Goal: Information Seeking & Learning: Learn about a topic

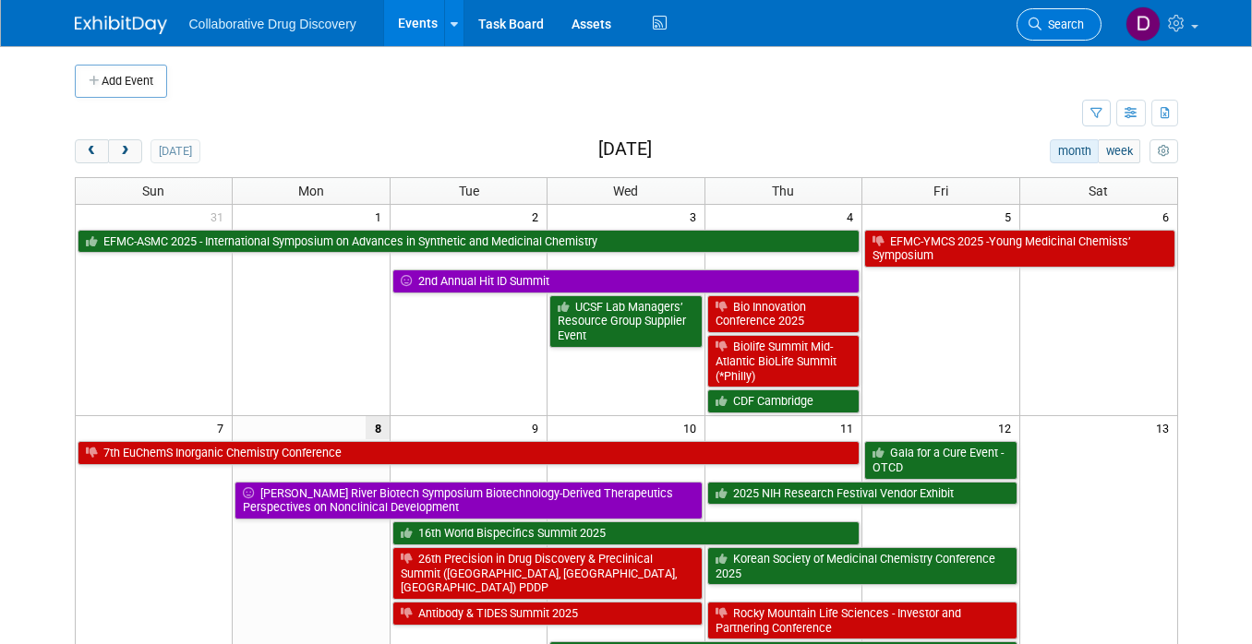
click at [1054, 13] on link "Search" at bounding box center [1059, 24] width 85 height 32
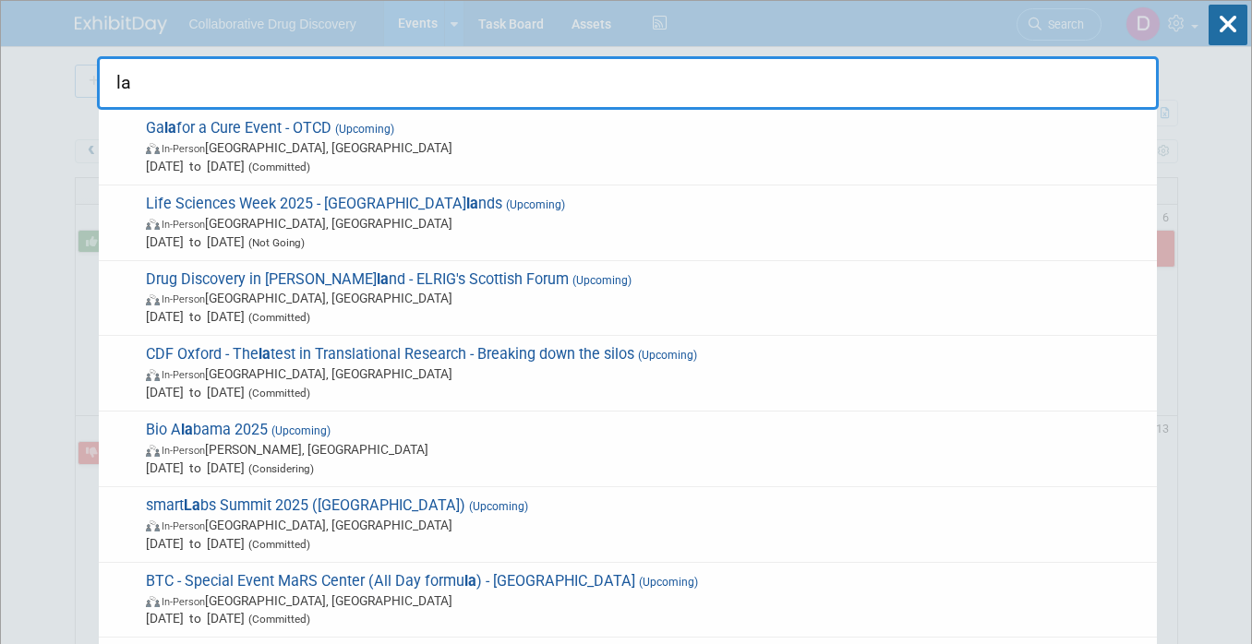
type input "l"
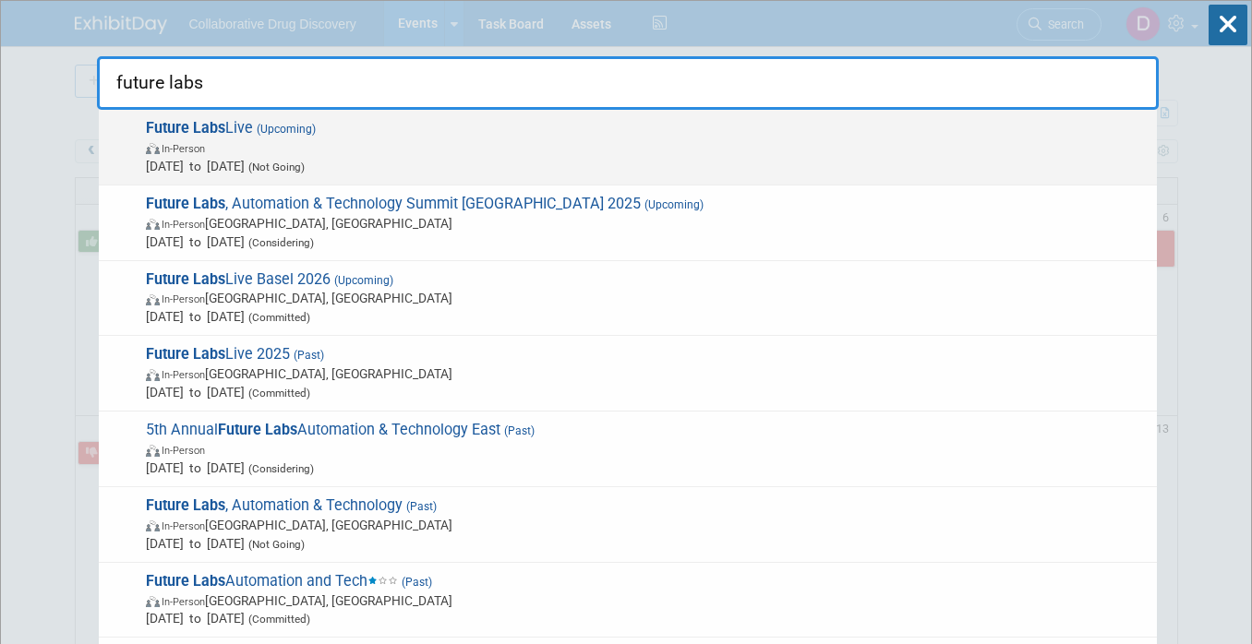
type input "future labs"
click at [361, 157] on span "Oct 15, 2025 to Oct 16, 2025 (Not Going)" at bounding box center [647, 166] width 1002 height 18
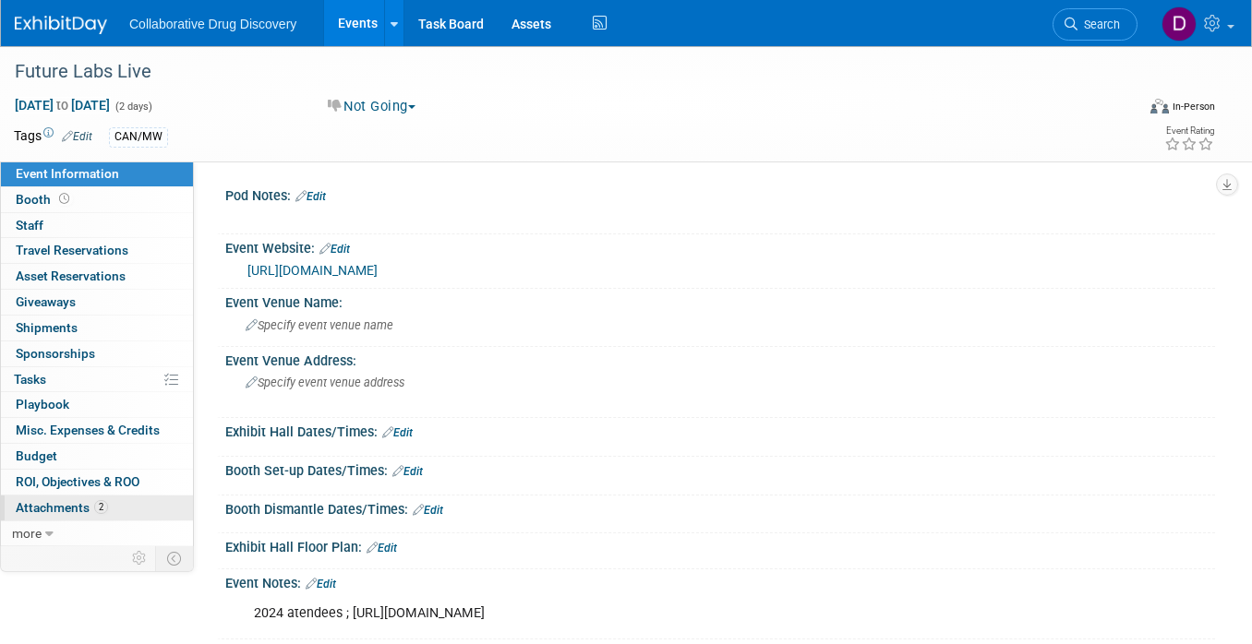
scroll to position [225, 0]
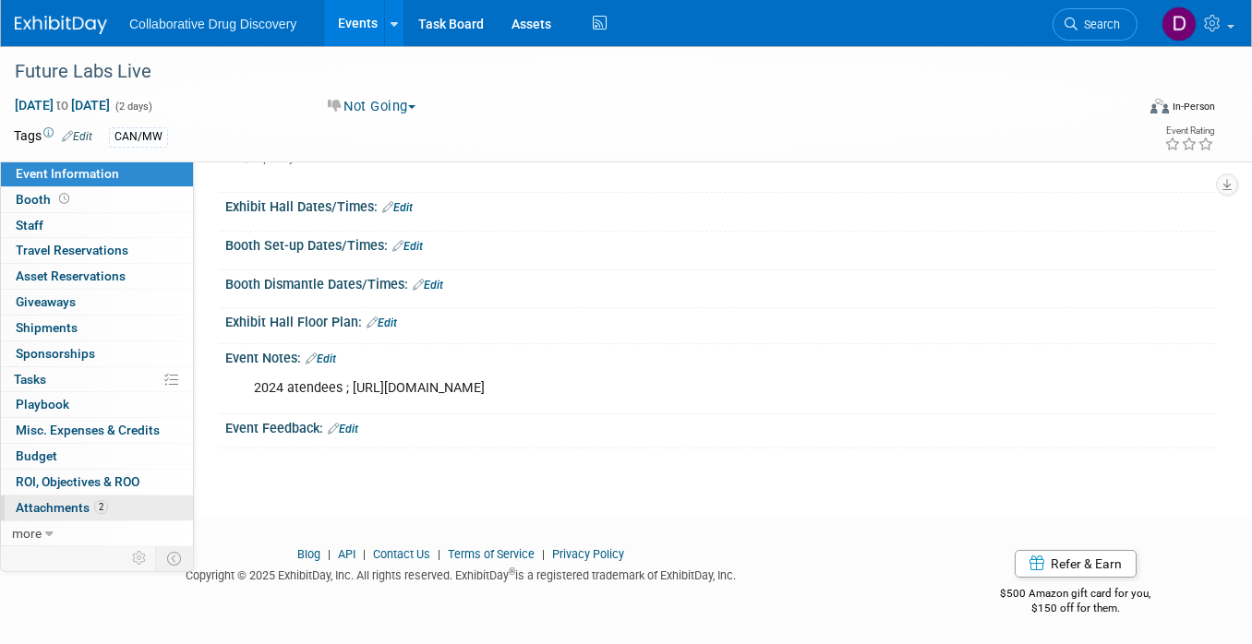
click at [79, 500] on span "Attachments 2" at bounding box center [62, 507] width 92 height 15
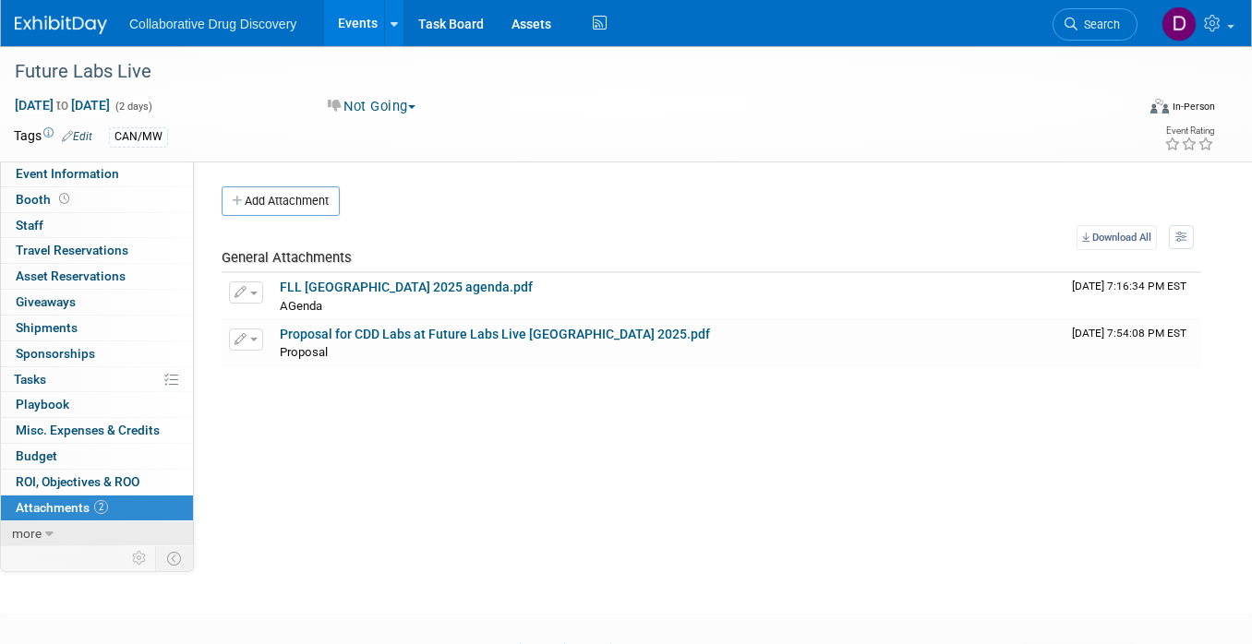
click at [62, 529] on link "more" at bounding box center [97, 534] width 192 height 25
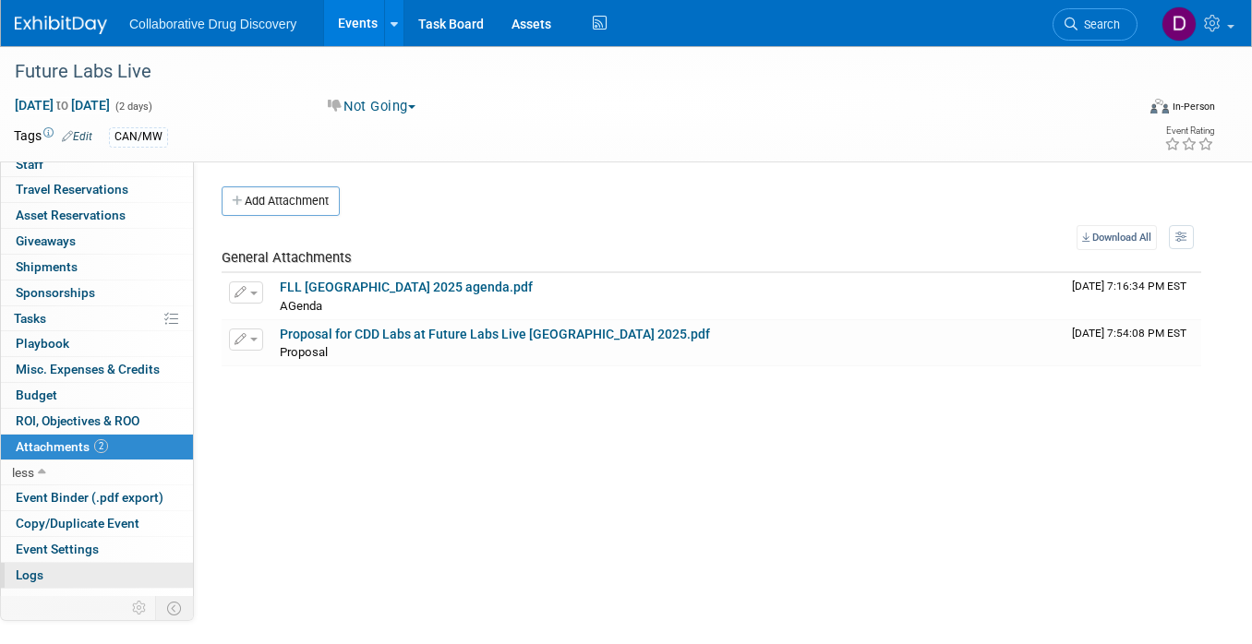
scroll to position [75, 0]
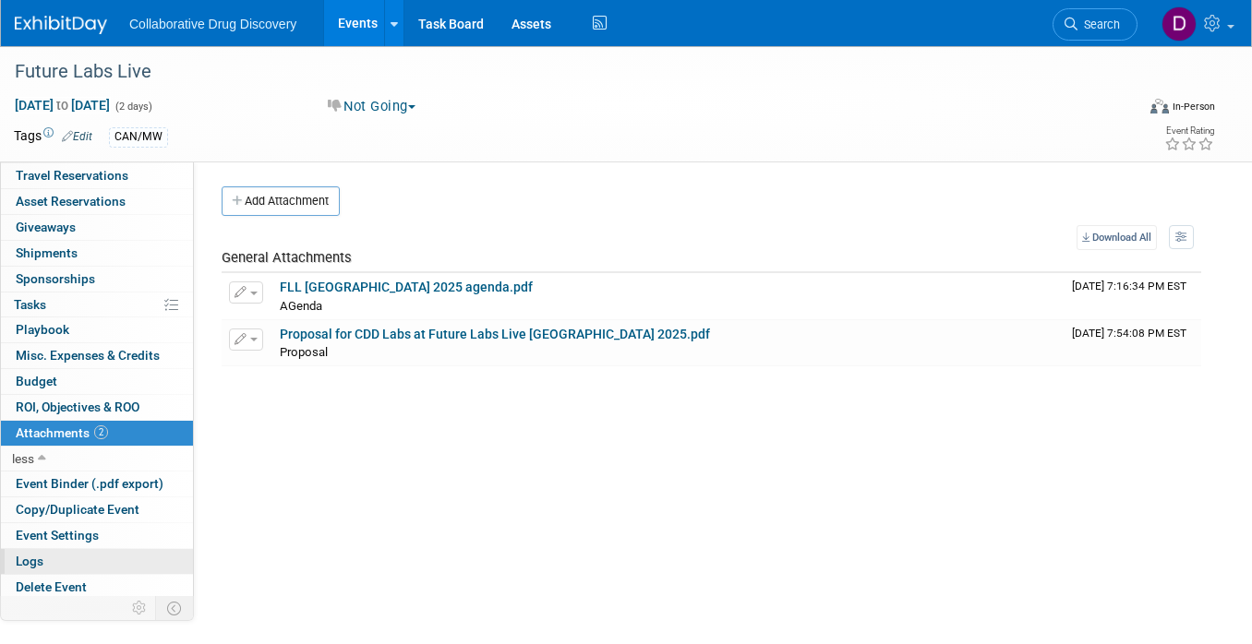
click at [70, 557] on link "Logs" at bounding box center [97, 561] width 192 height 25
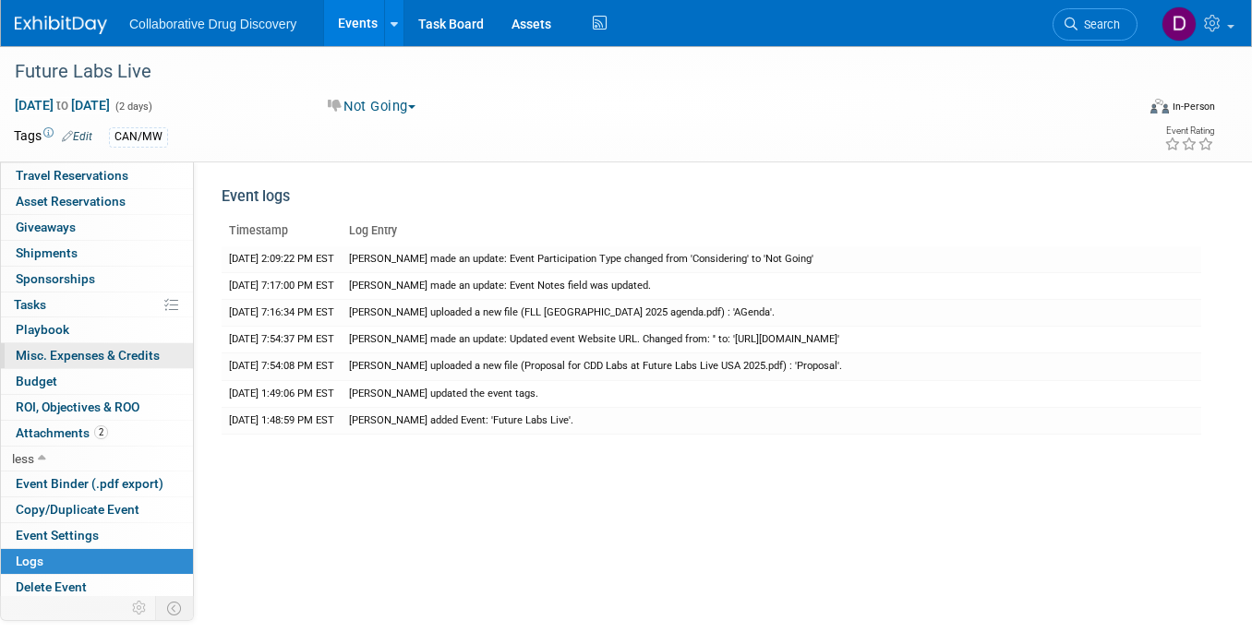
scroll to position [0, 0]
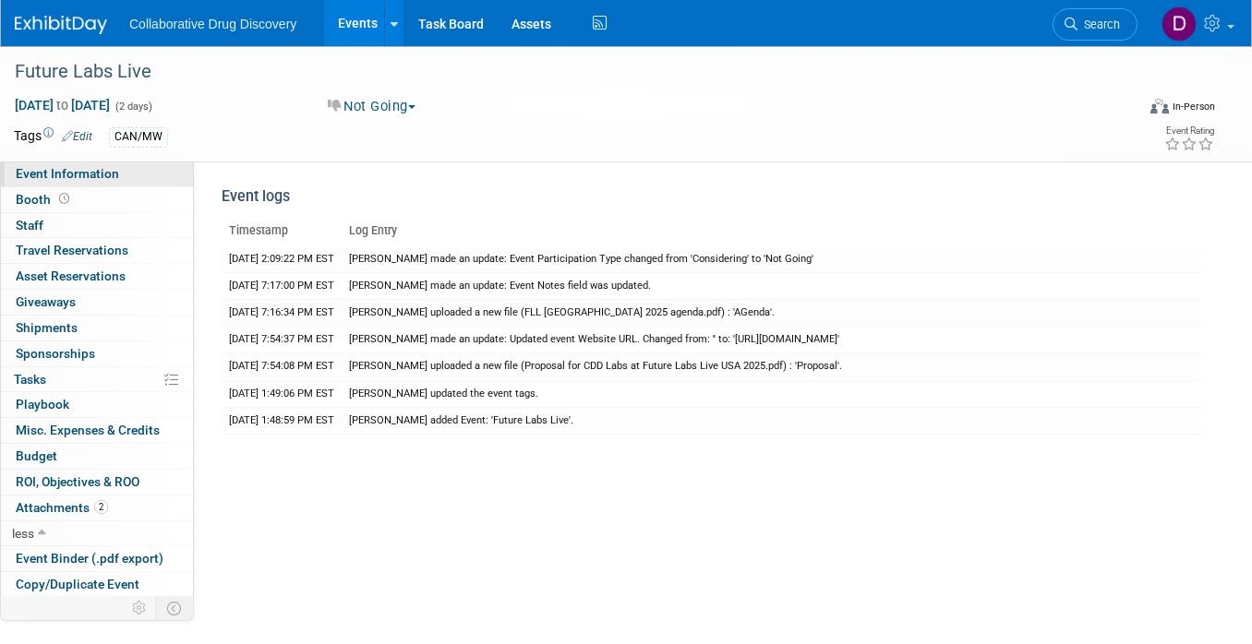
click at [77, 180] on span "Event Information" at bounding box center [67, 173] width 103 height 15
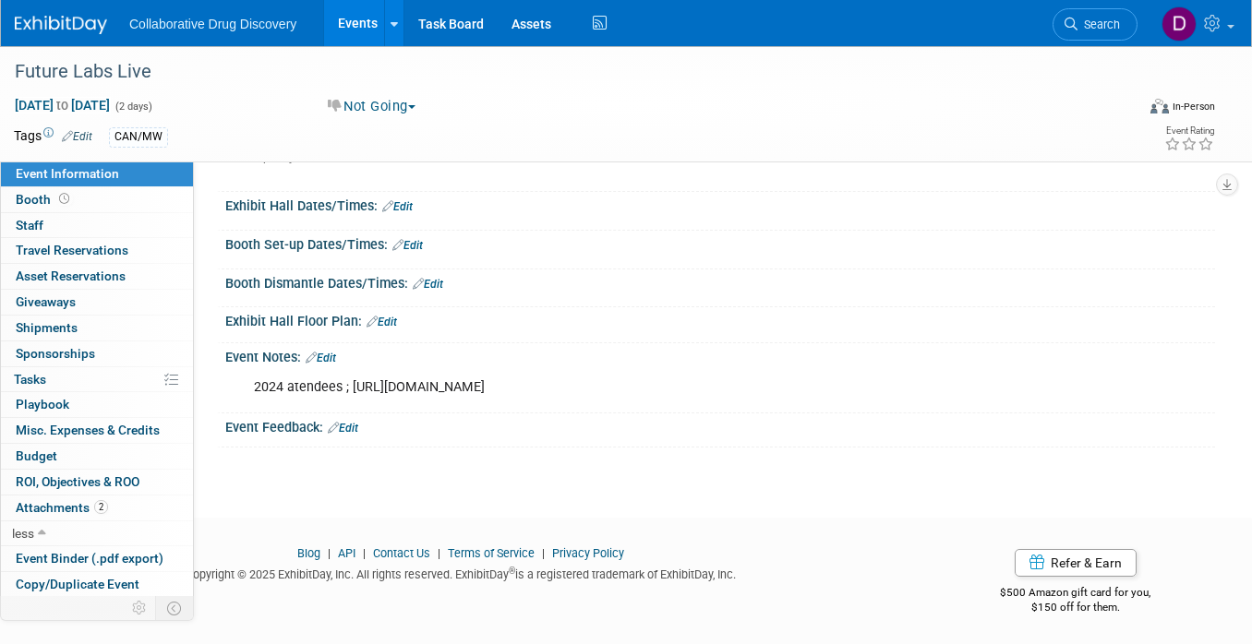
scroll to position [218, 0]
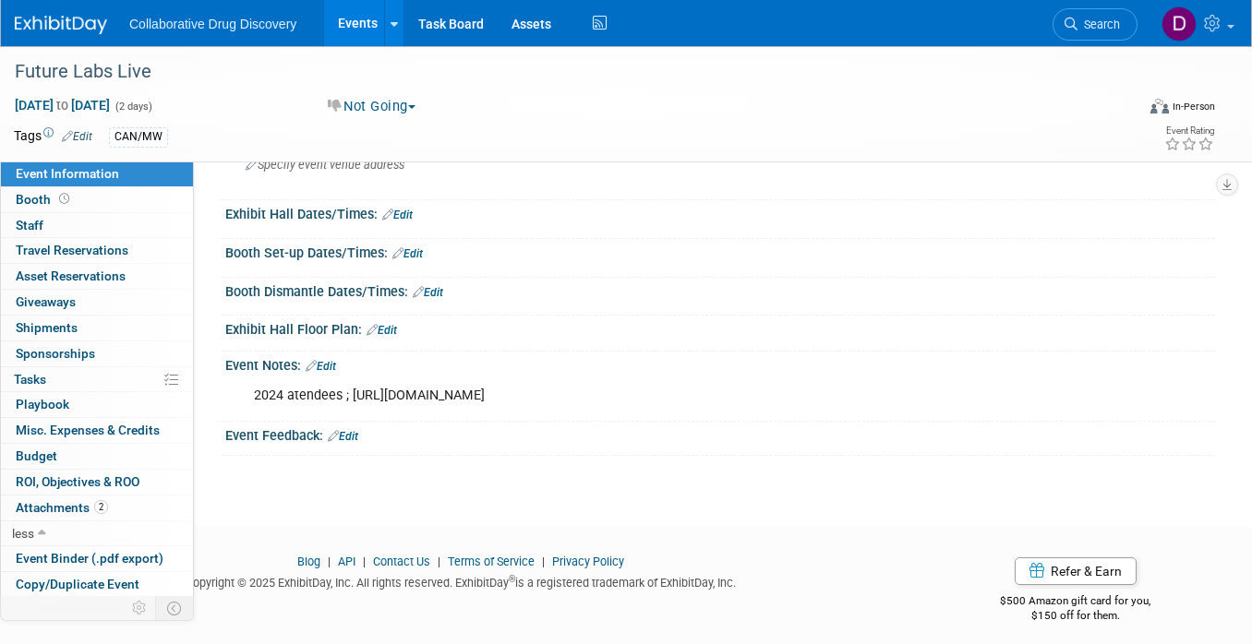
click at [334, 373] on div "2024 atendees ; https://www.terrapinn.com/conference/future-labs-live-usa/2024-…" at bounding box center [718, 377] width 967 height 9
click at [332, 367] on link "Edit" at bounding box center [321, 366] width 30 height 13
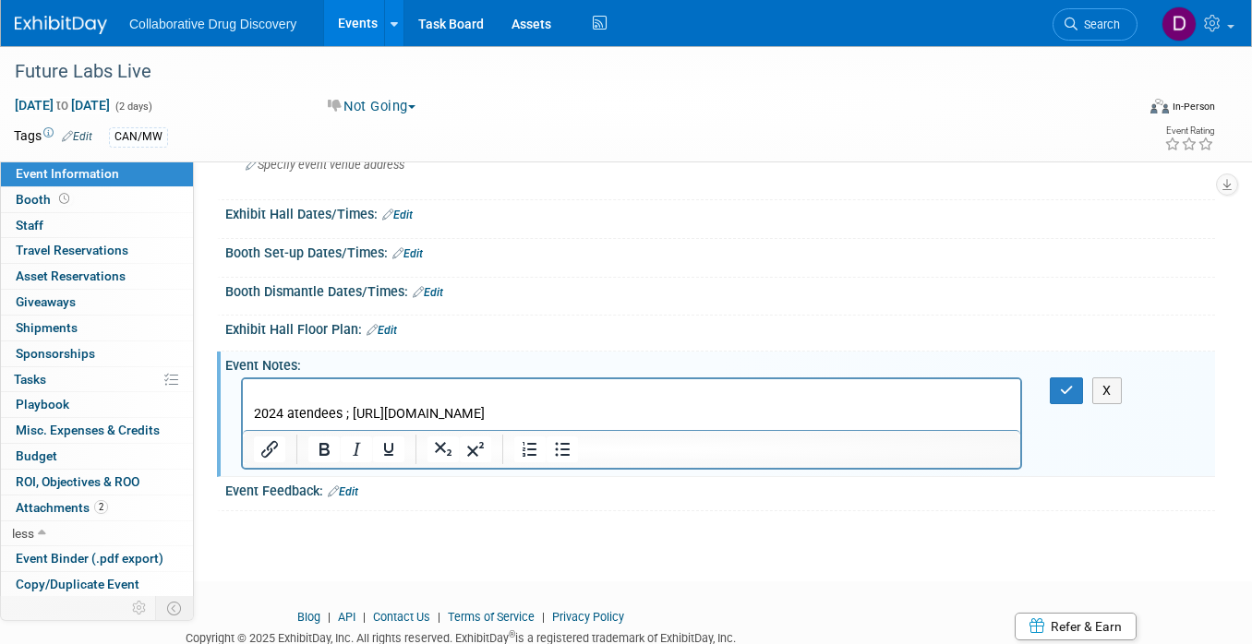
scroll to position [0, 0]
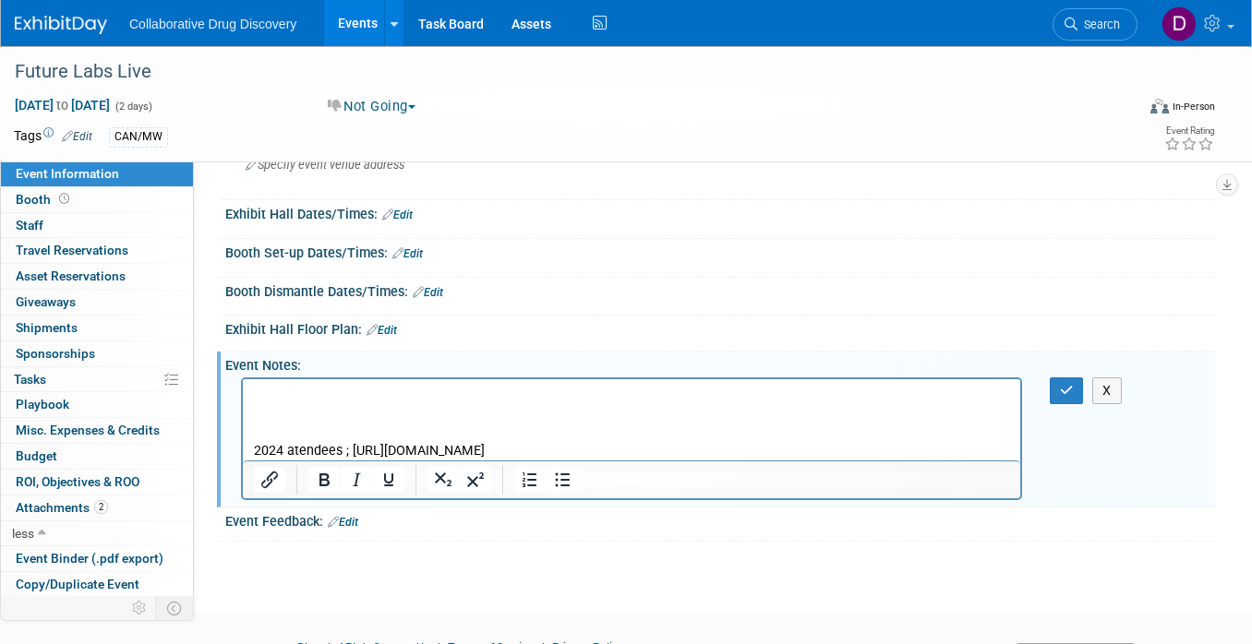
click at [295, 385] on html "2024 atendees ; https://www.terrapinn.com/conference/future-labs-live-usa/2024-…" at bounding box center [631, 419] width 777 height 81
click at [1061, 384] on icon "button" at bounding box center [1067, 390] width 14 height 13
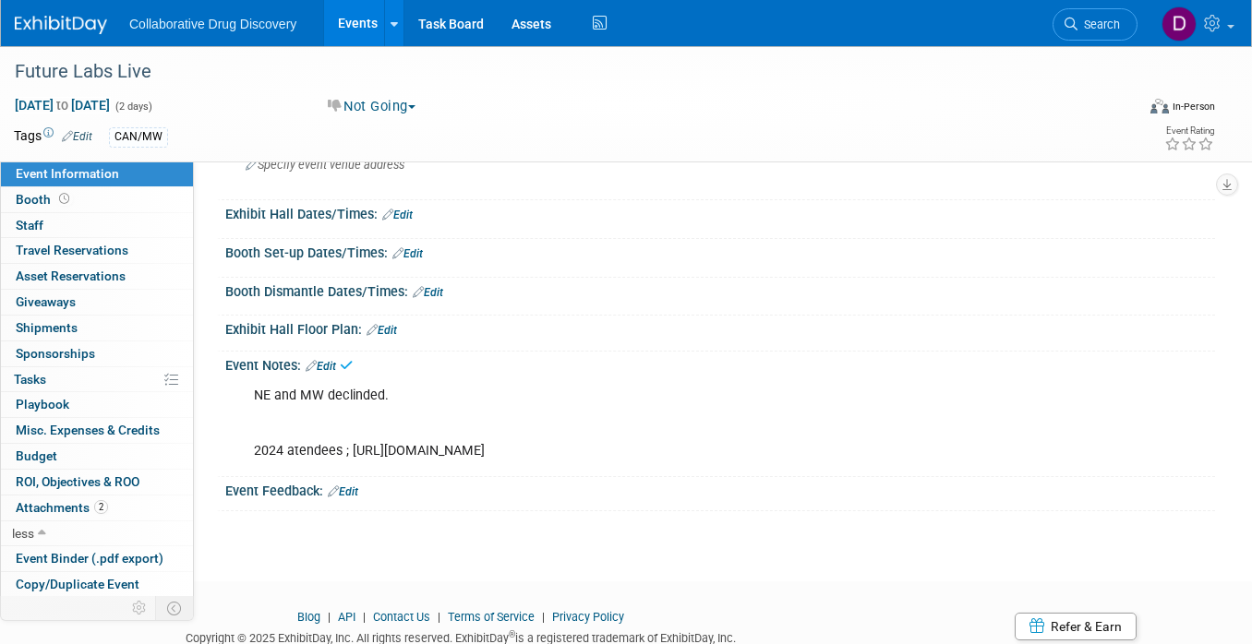
click at [331, 361] on link "Edit" at bounding box center [321, 366] width 30 height 13
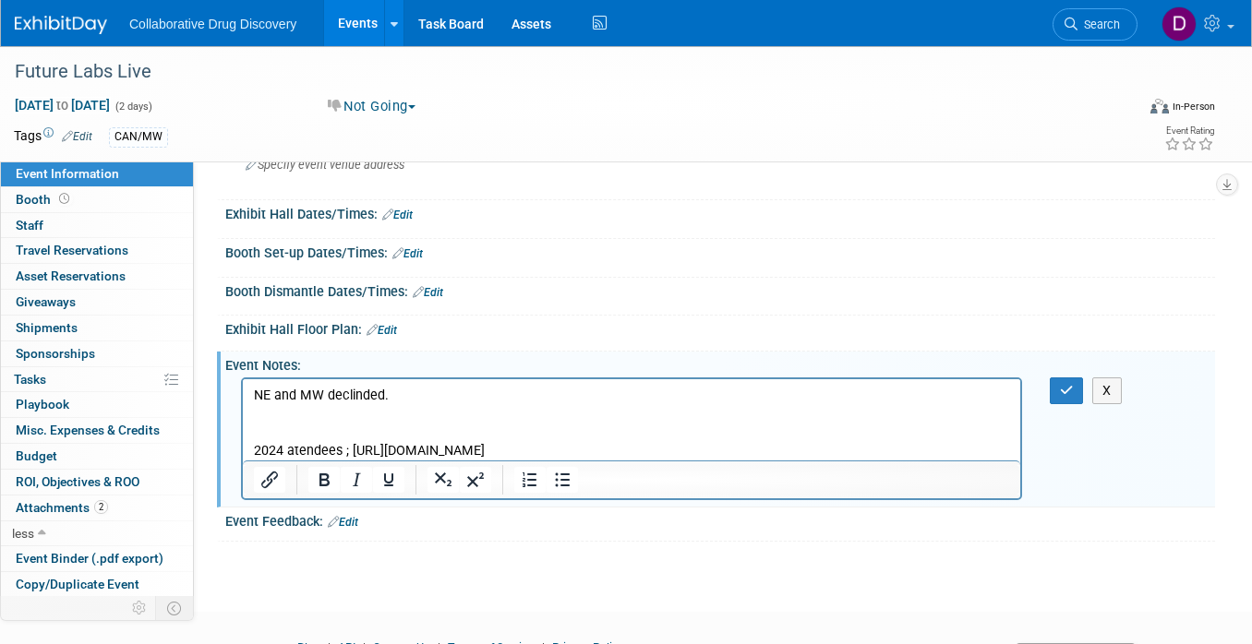
drag, startPoint x: 371, startPoint y: 412, endPoint x: 415, endPoint y: 403, distance: 44.4
click at [371, 411] on p "NE and MW declinded. 2024 atendees ; https://www.terrapinn.com/conference/futur…" at bounding box center [632, 424] width 756 height 74
click at [468, 401] on p "NE and MW declinded. 2024 atendees ; https://www.terrapinn.com/conference/futur…" at bounding box center [632, 424] width 756 height 74
click at [1058, 394] on button "button" at bounding box center [1067, 391] width 34 height 27
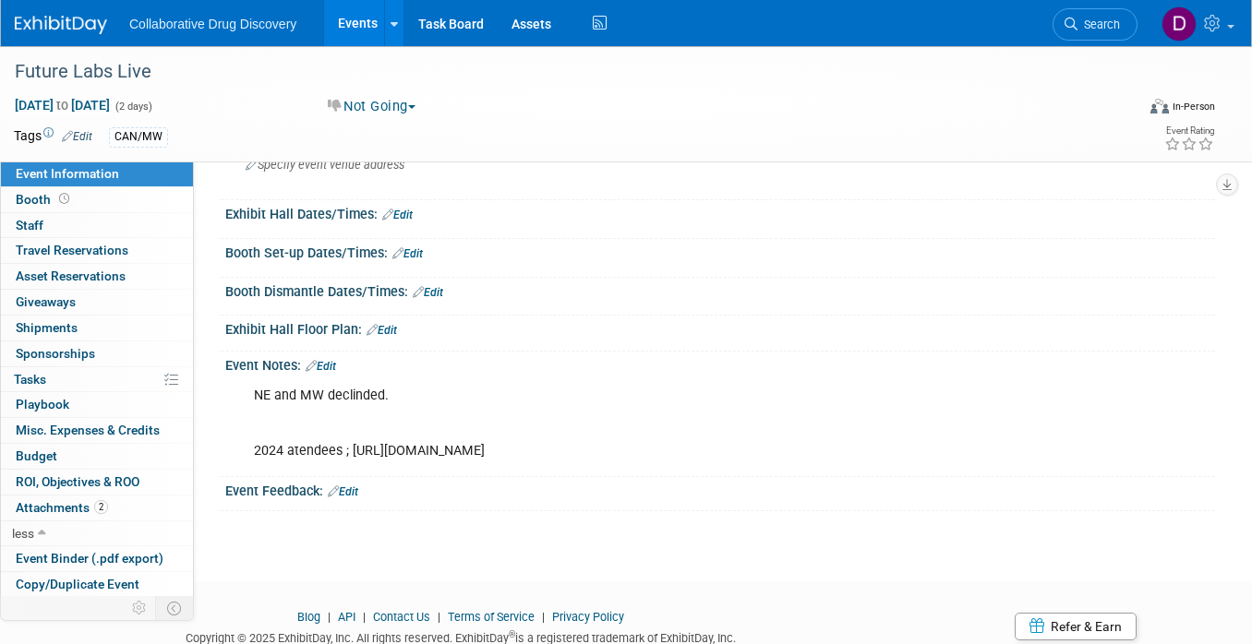
click at [59, 15] on link at bounding box center [72, 15] width 114 height 15
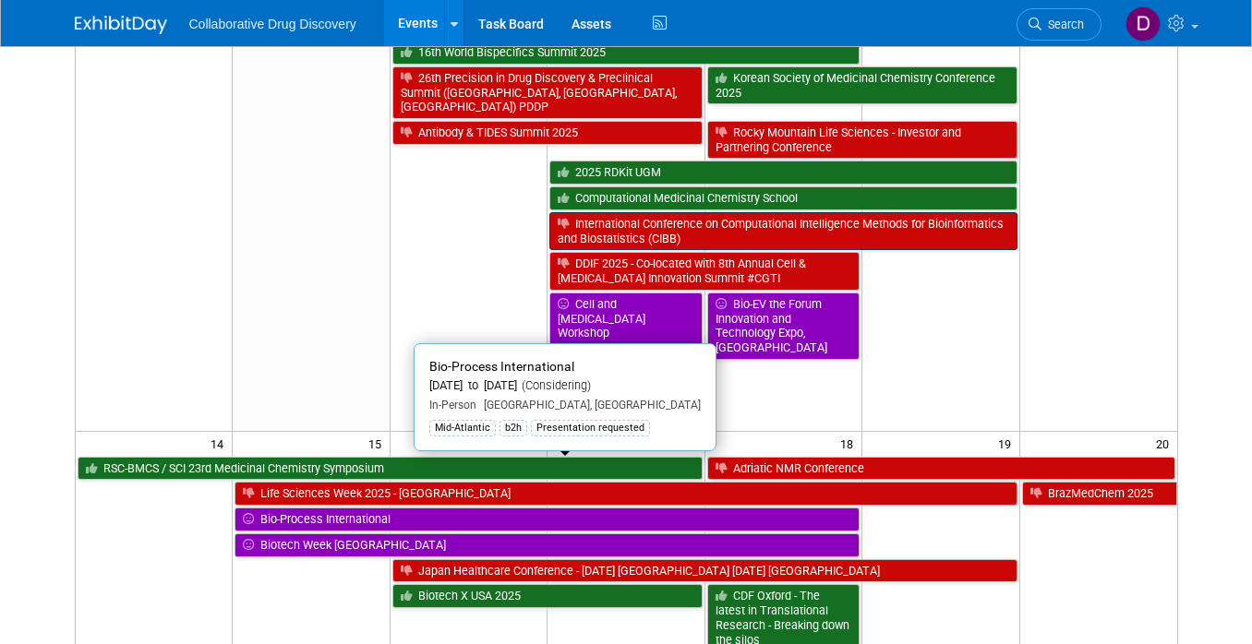
scroll to position [652, 0]
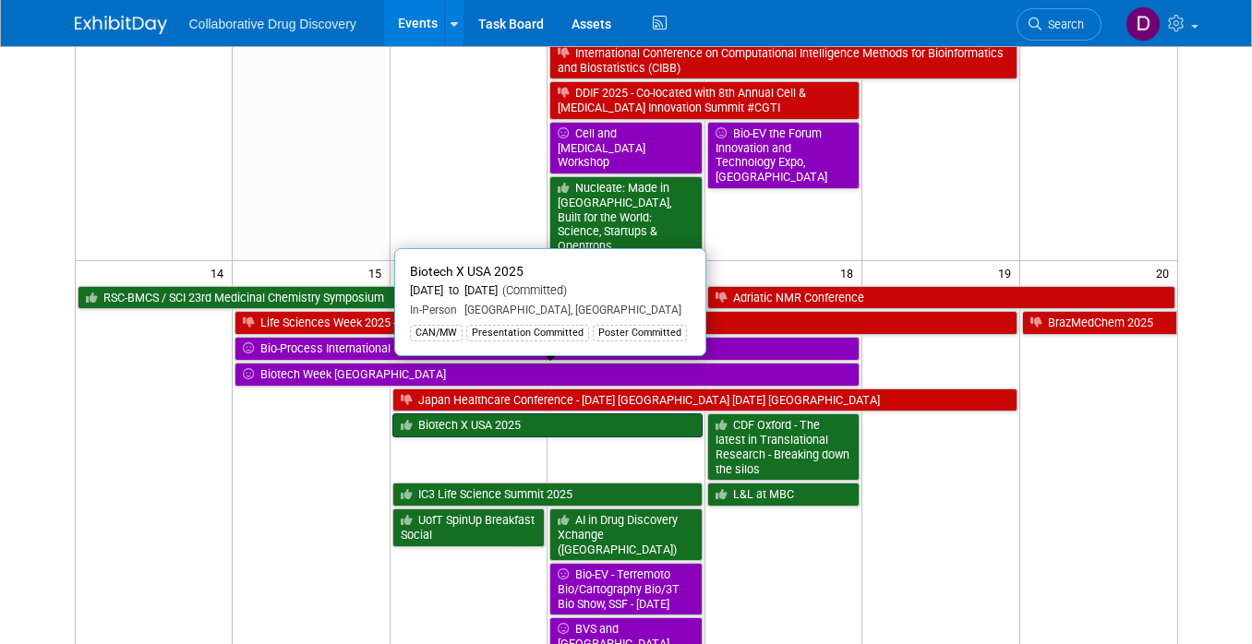
click at [498, 414] on link "Biotech X USA 2025" at bounding box center [547, 426] width 310 height 24
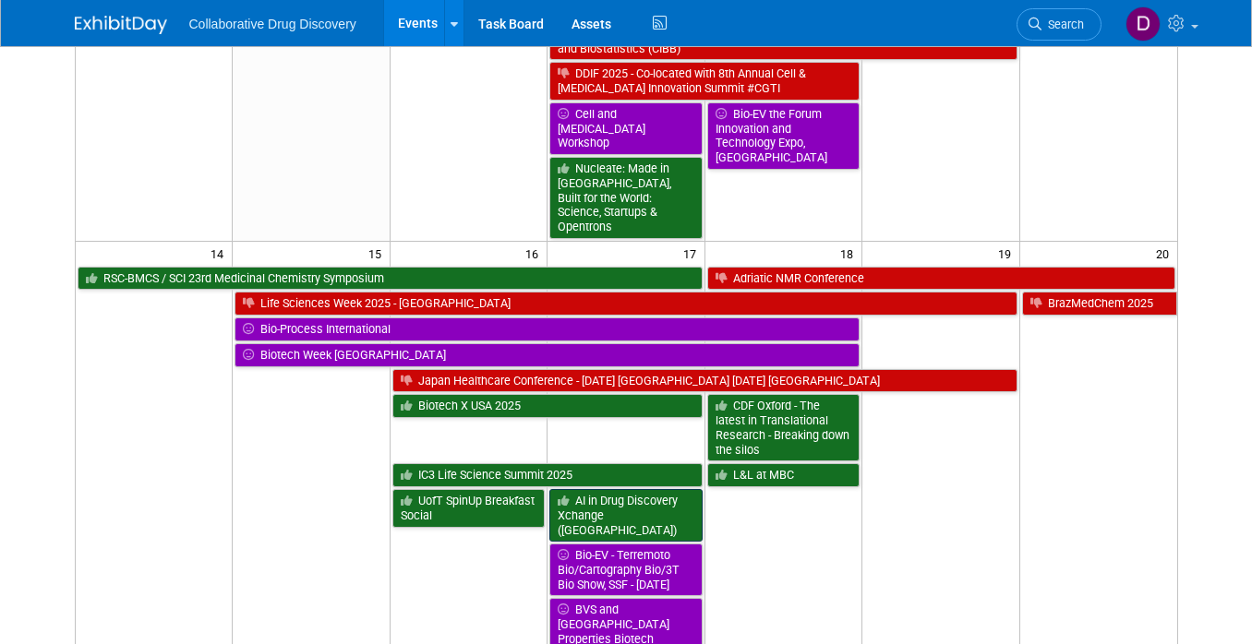
scroll to position [662, 0]
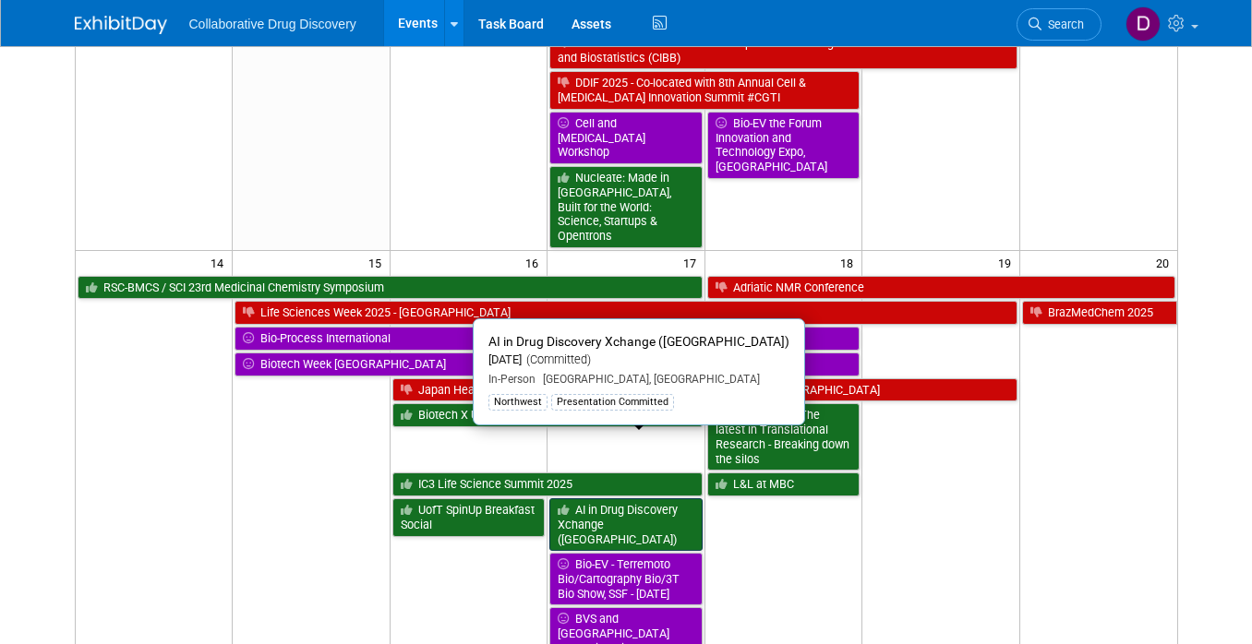
click at [607, 499] on link "AI in Drug Discovery Xchange ([GEOGRAPHIC_DATA])" at bounding box center [625, 525] width 152 height 53
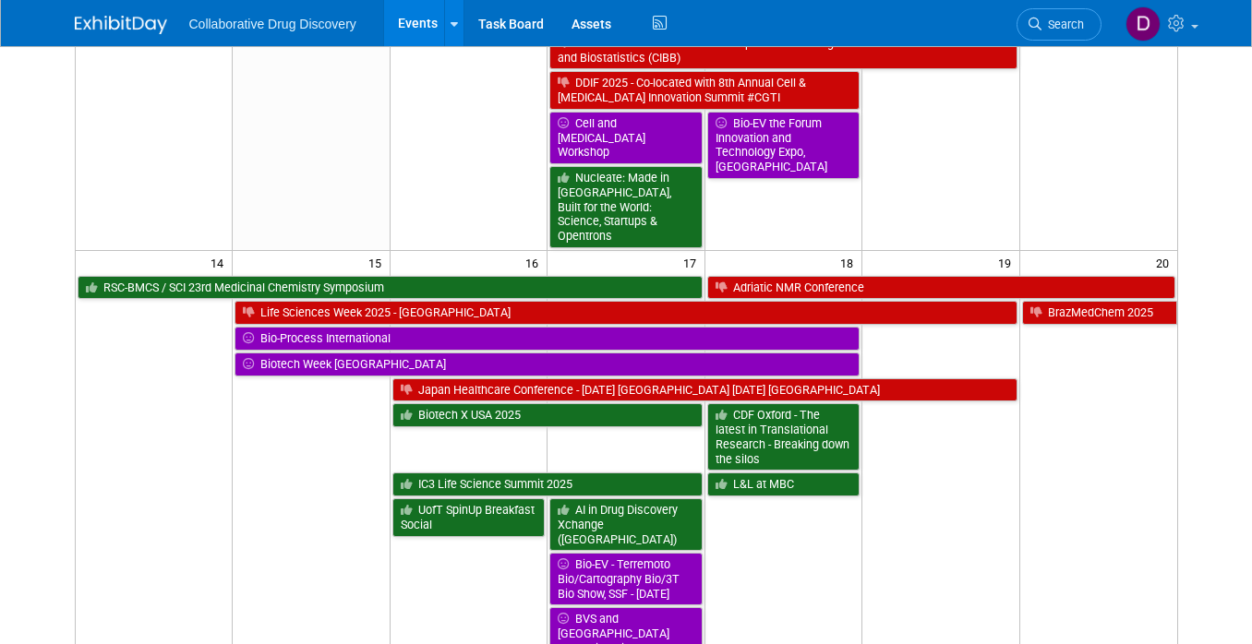
scroll to position [654, 0]
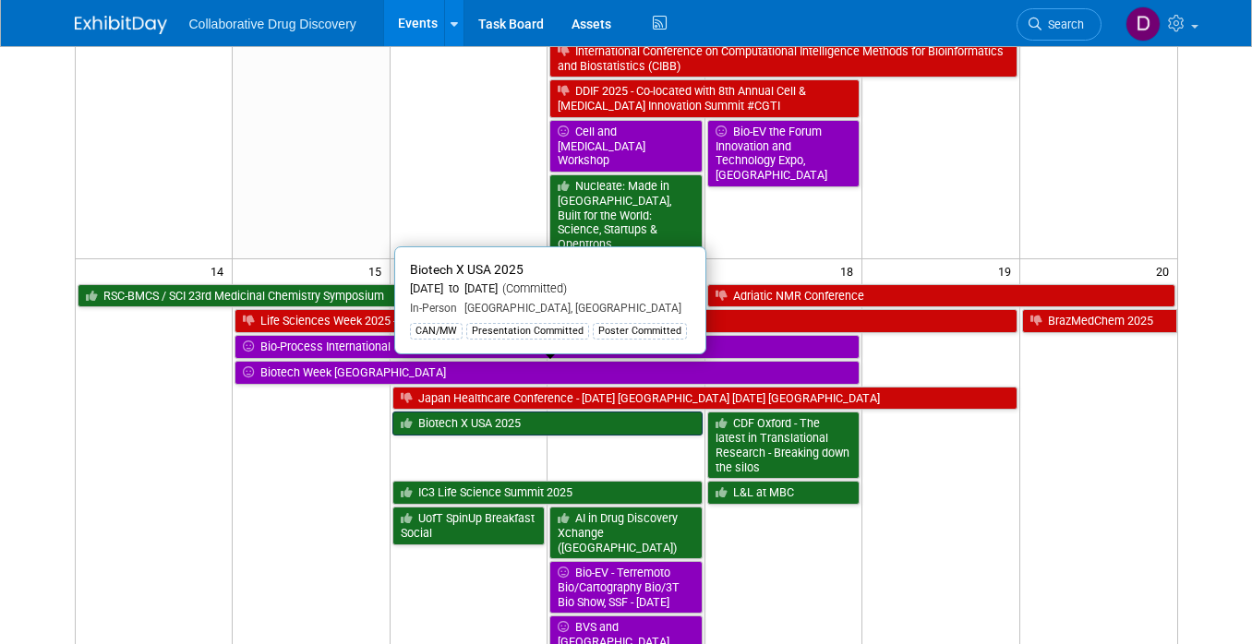
click at [506, 412] on link "Biotech X USA 2025" at bounding box center [547, 424] width 310 height 24
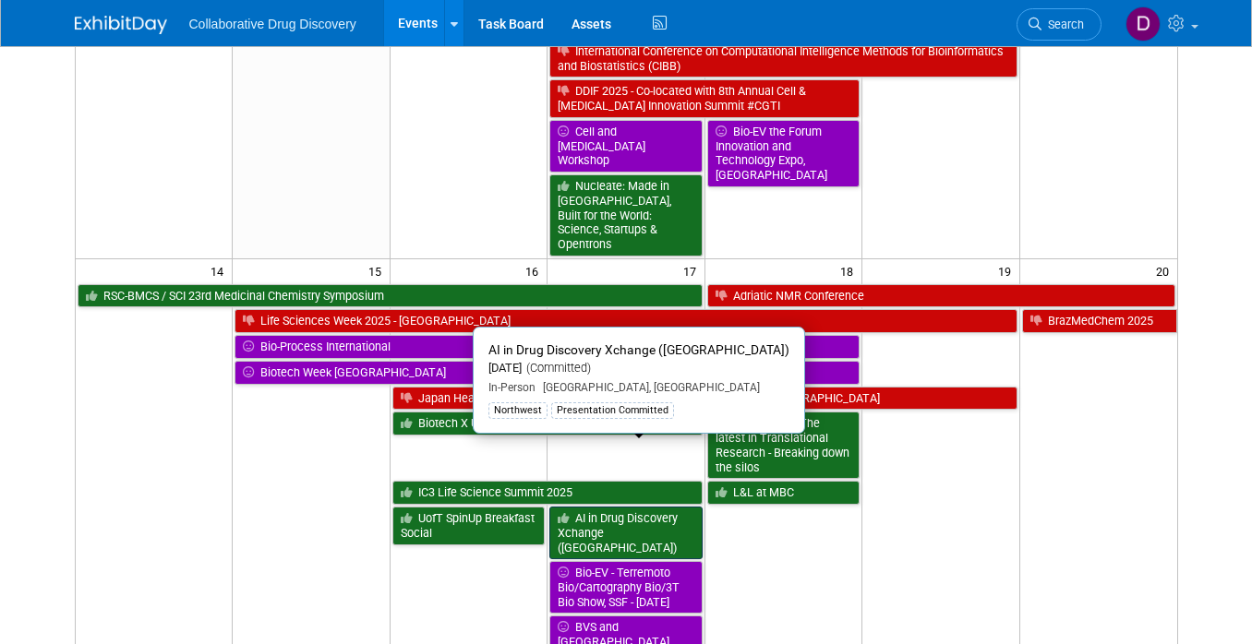
click at [657, 507] on link "AI in Drug Discovery Xchange ([GEOGRAPHIC_DATA])" at bounding box center [625, 533] width 152 height 53
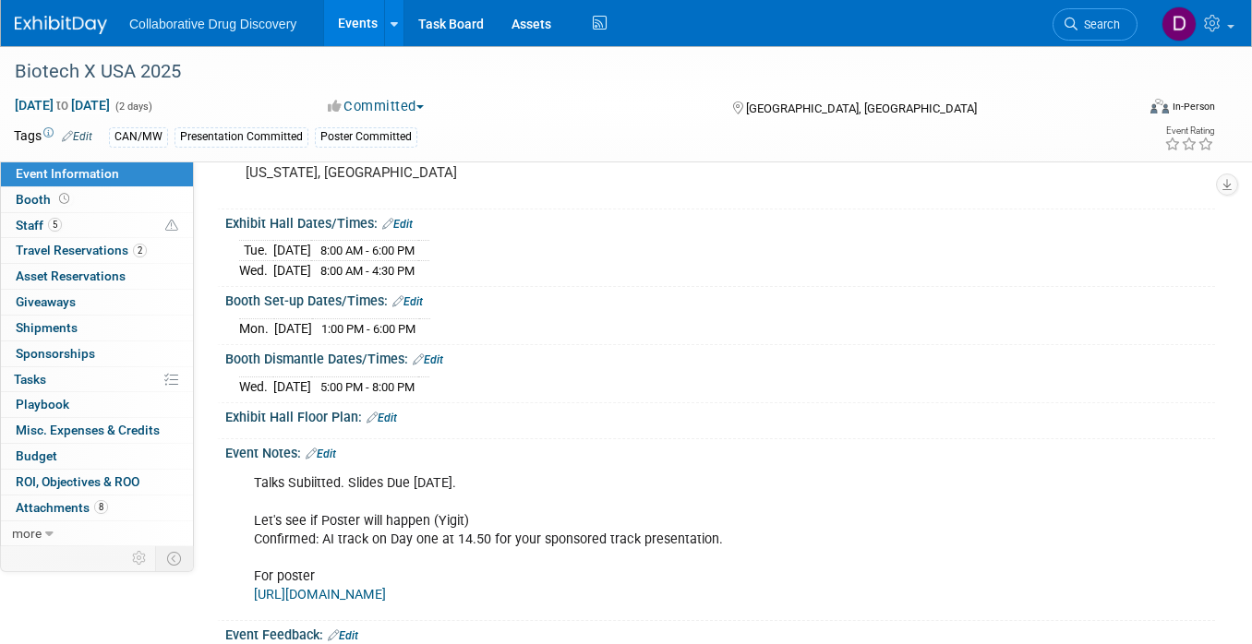
scroll to position [432, 0]
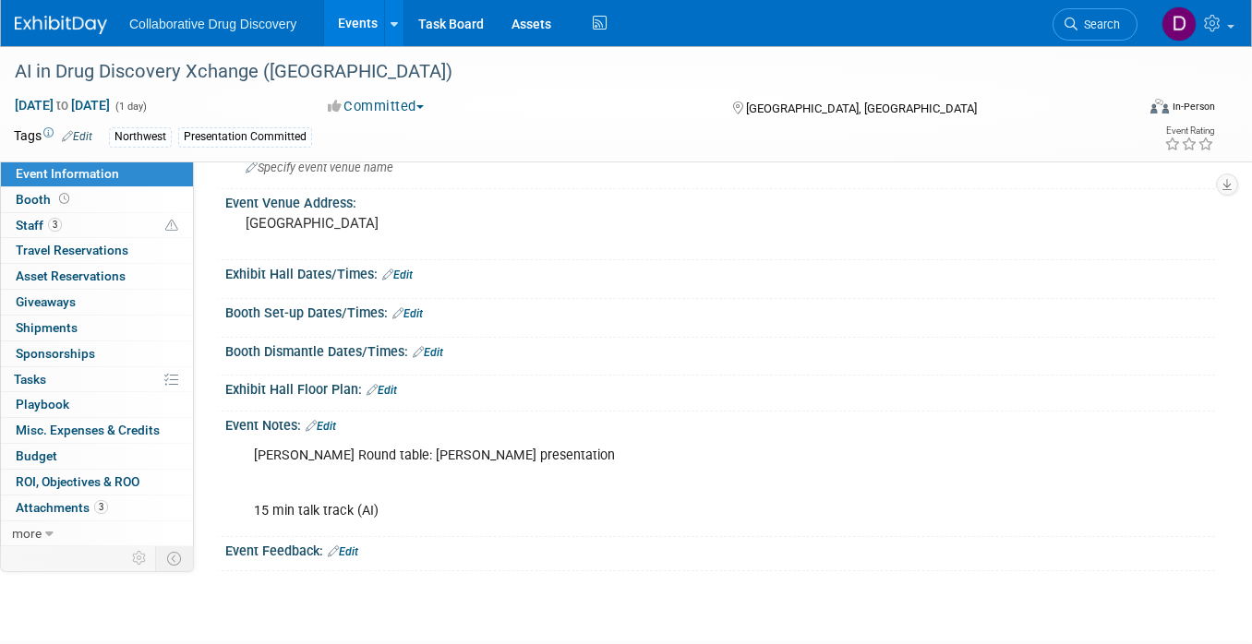
scroll to position [282, 0]
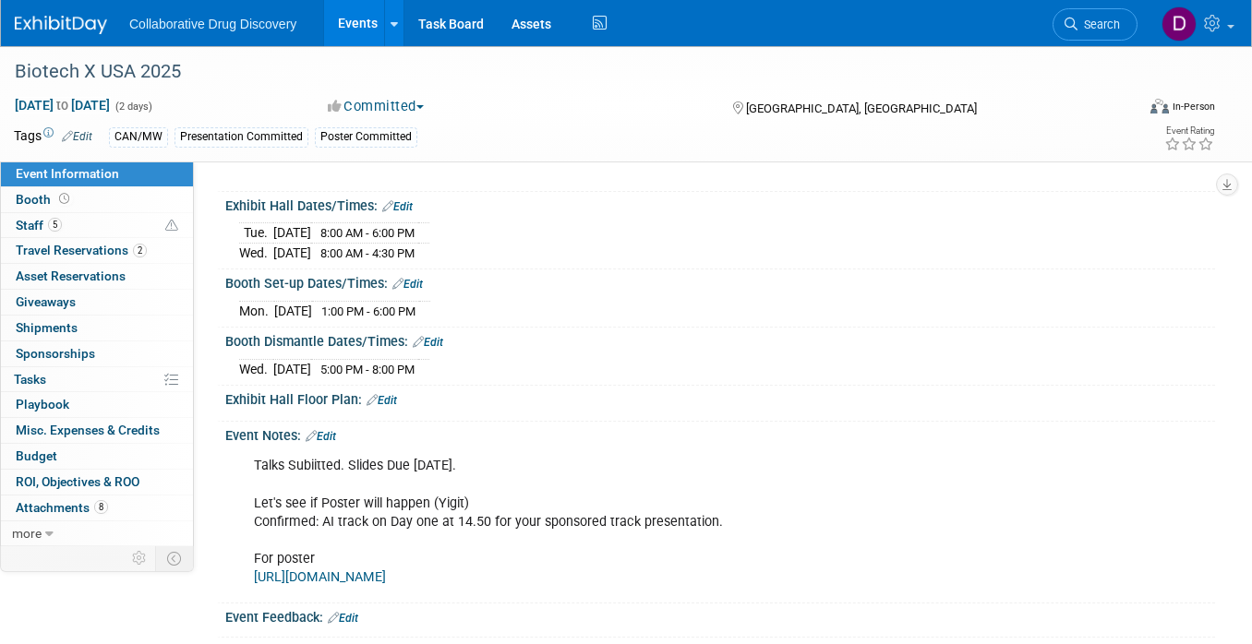
scroll to position [274, 0]
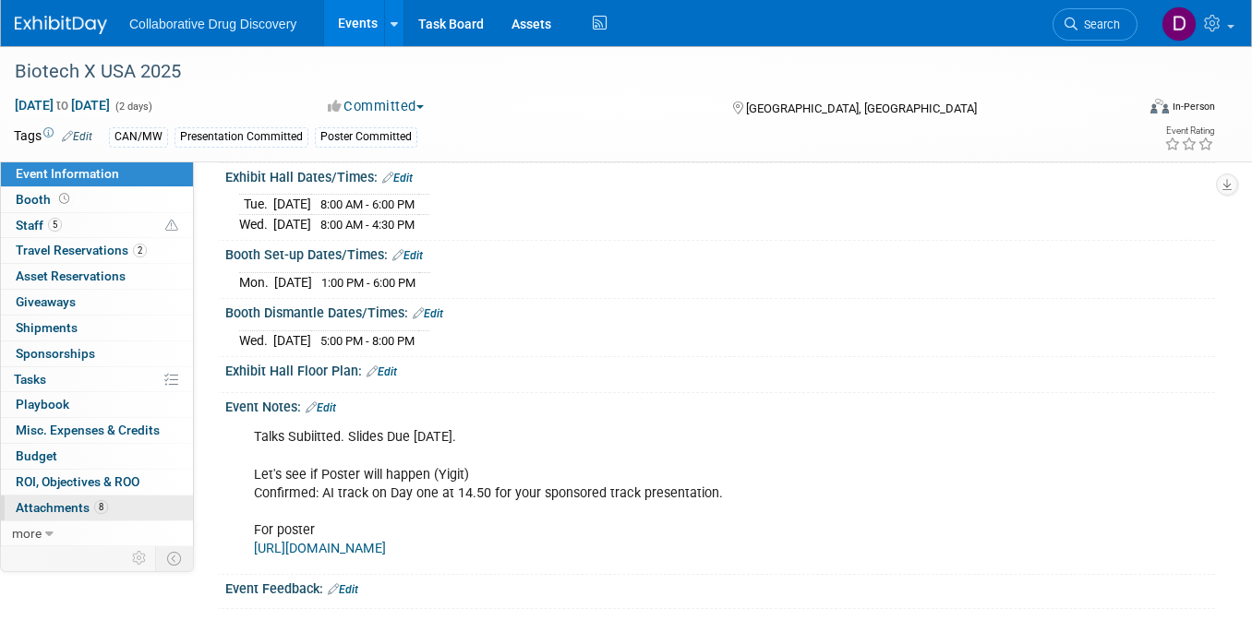
click at [76, 502] on span "Attachments 8" at bounding box center [62, 507] width 92 height 15
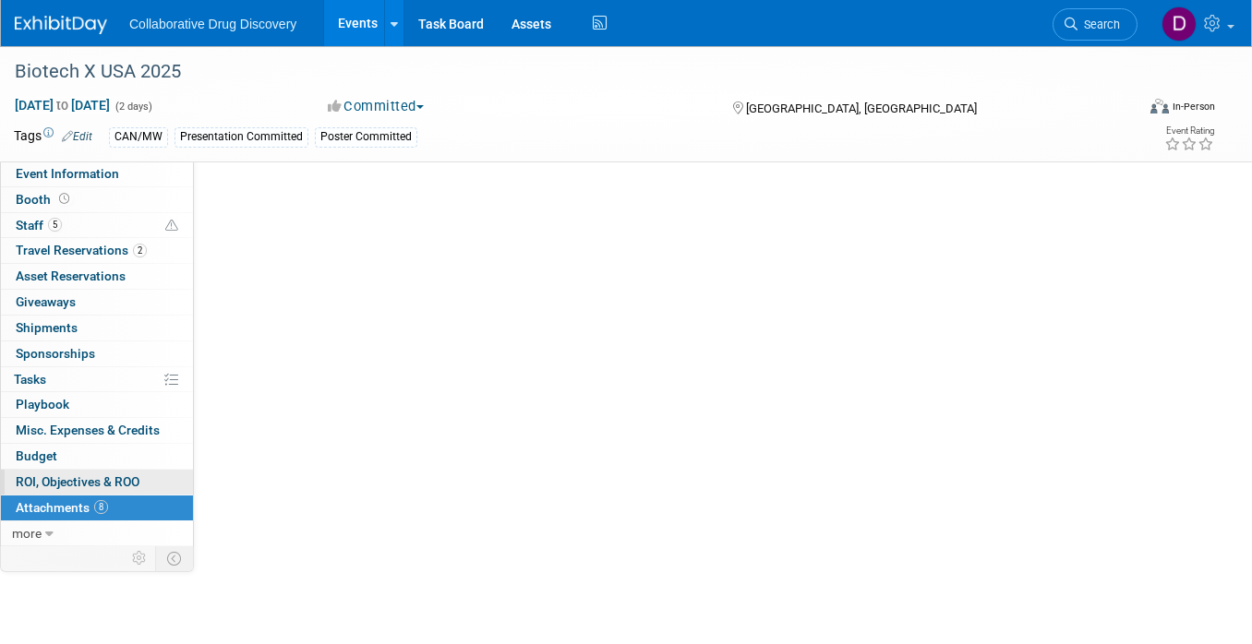
scroll to position [0, 0]
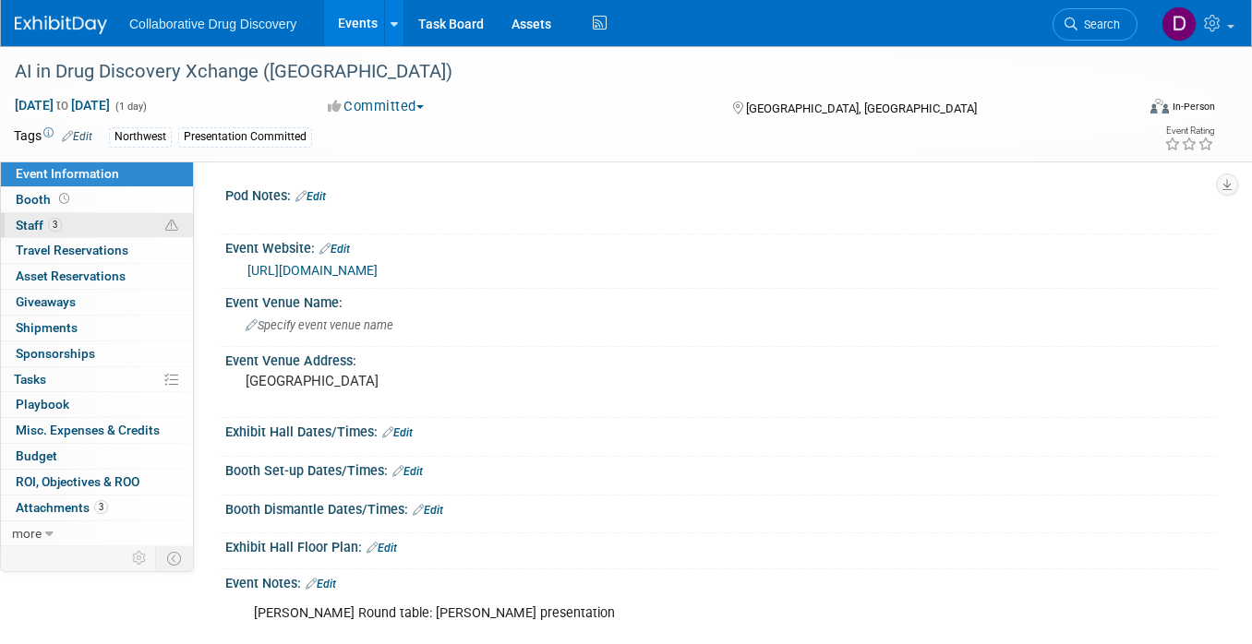
click at [136, 223] on link "3 Staff 3" at bounding box center [97, 225] width 192 height 25
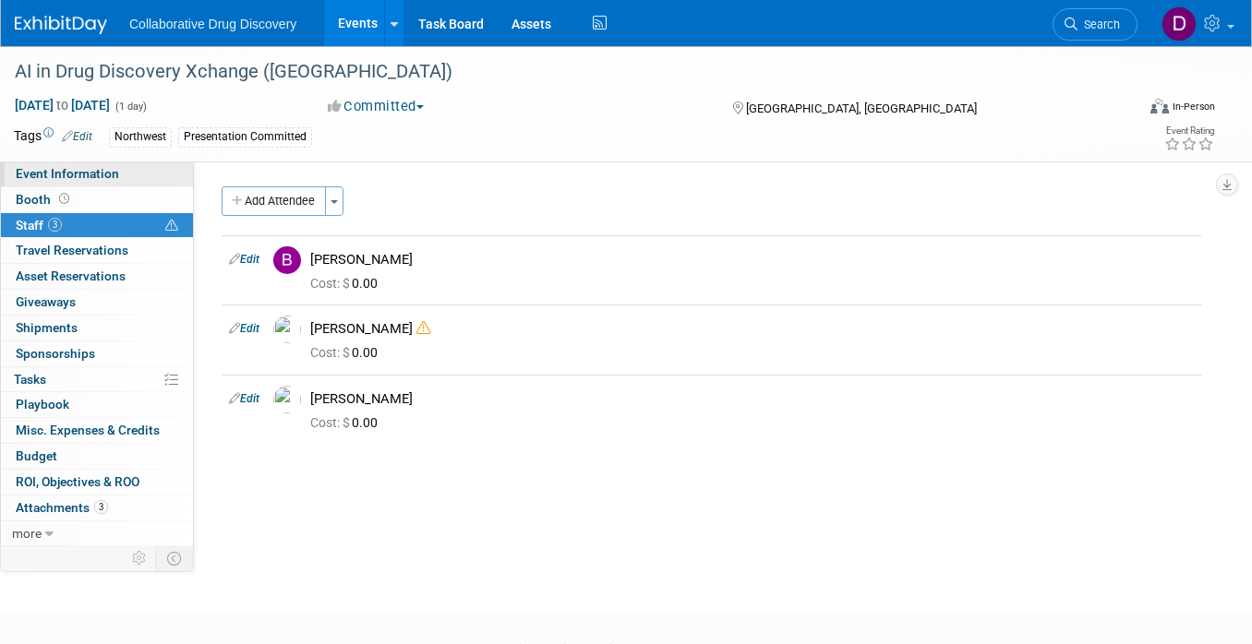
click at [126, 175] on link "Event Information" at bounding box center [97, 174] width 192 height 25
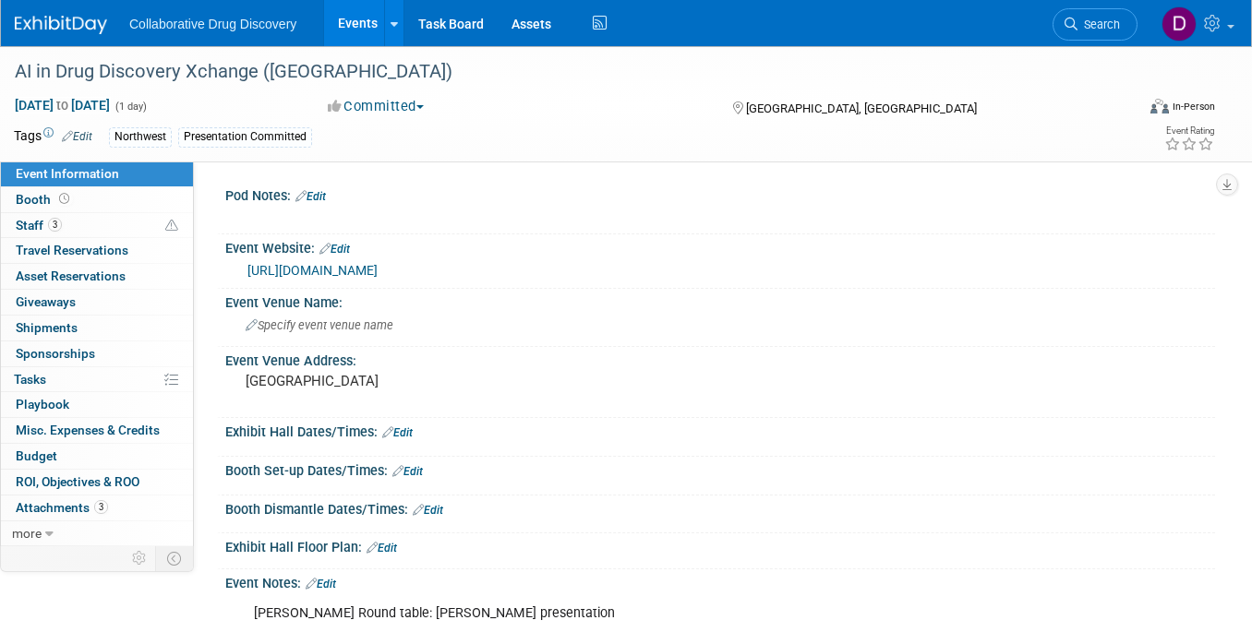
scroll to position [279, 0]
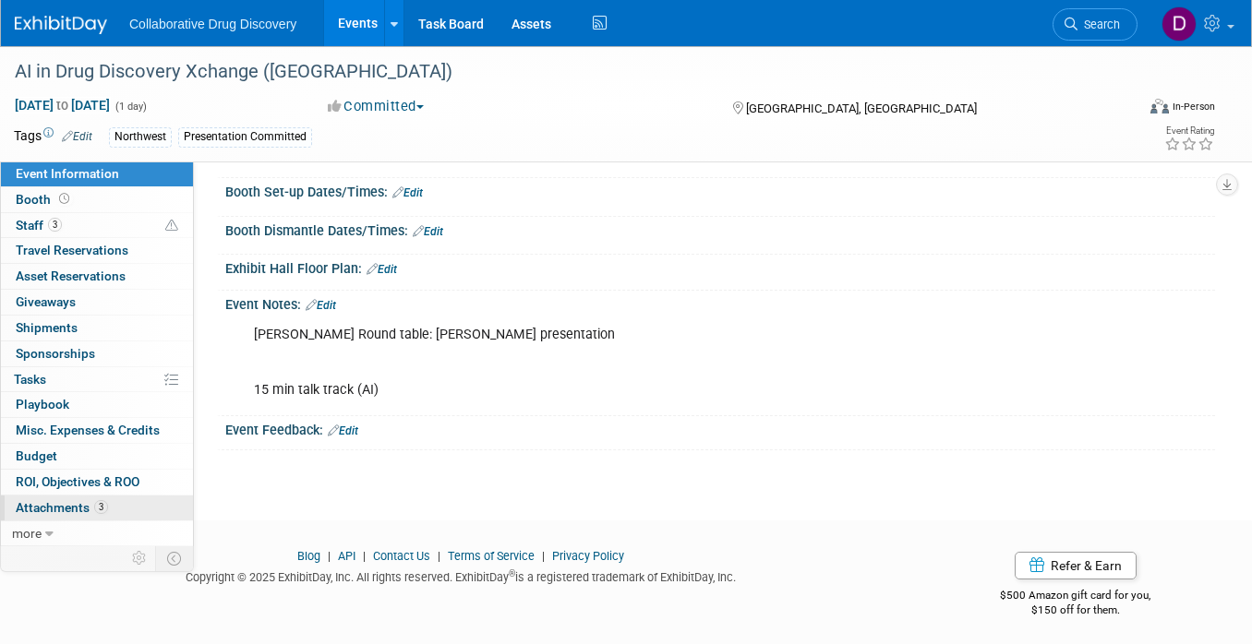
click at [111, 511] on link "3 Attachments 3" at bounding box center [97, 508] width 192 height 25
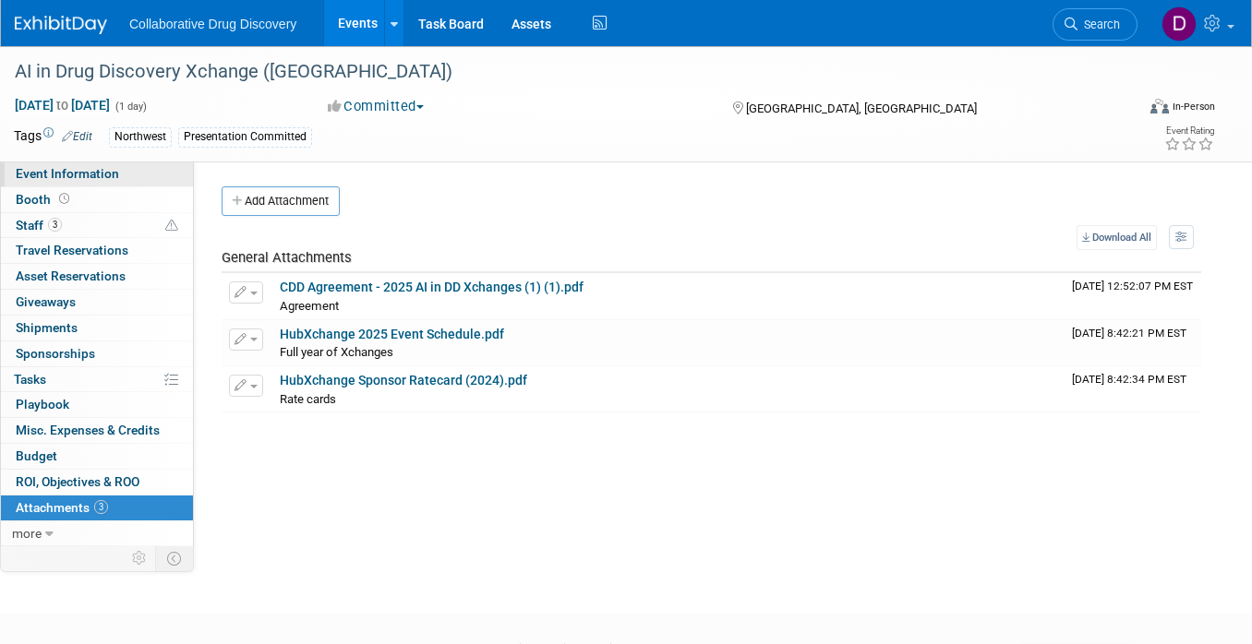
click at [49, 174] on span "Event Information" at bounding box center [67, 173] width 103 height 15
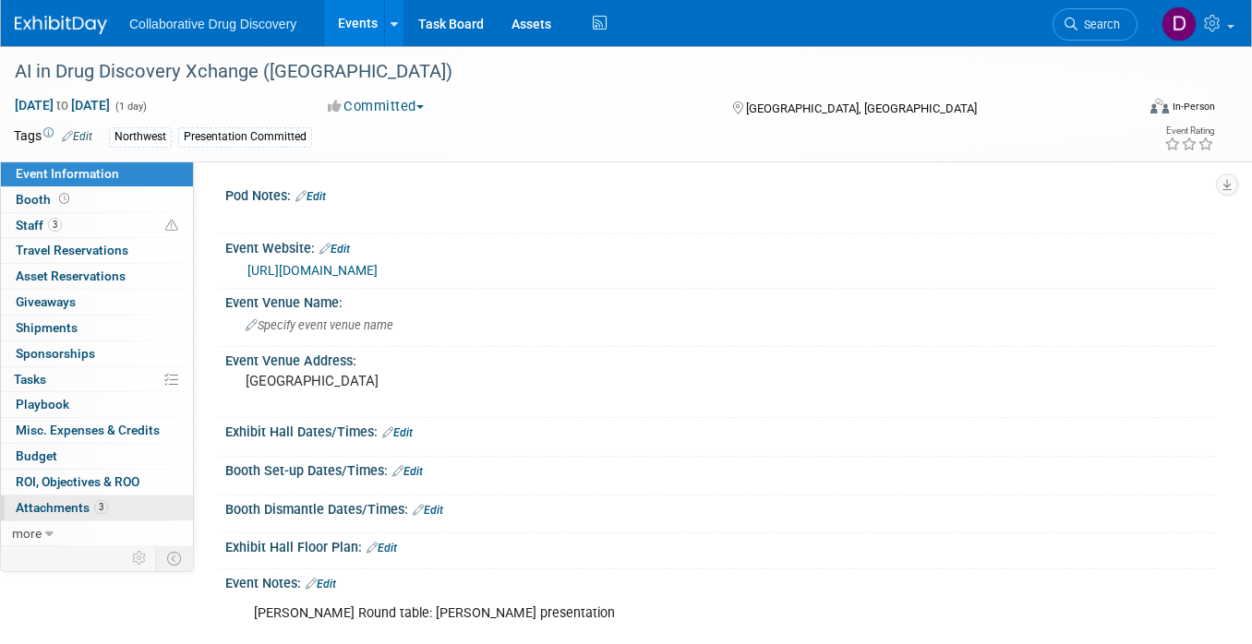
click at [71, 506] on span "Attachments 3" at bounding box center [62, 507] width 92 height 15
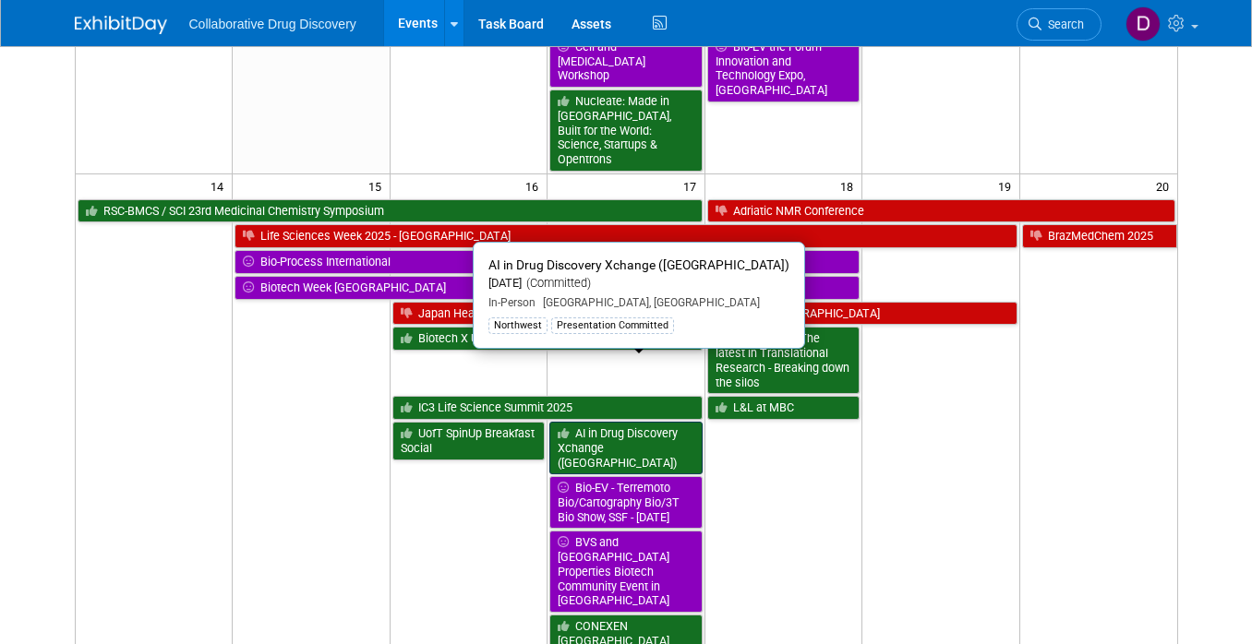
scroll to position [749, 0]
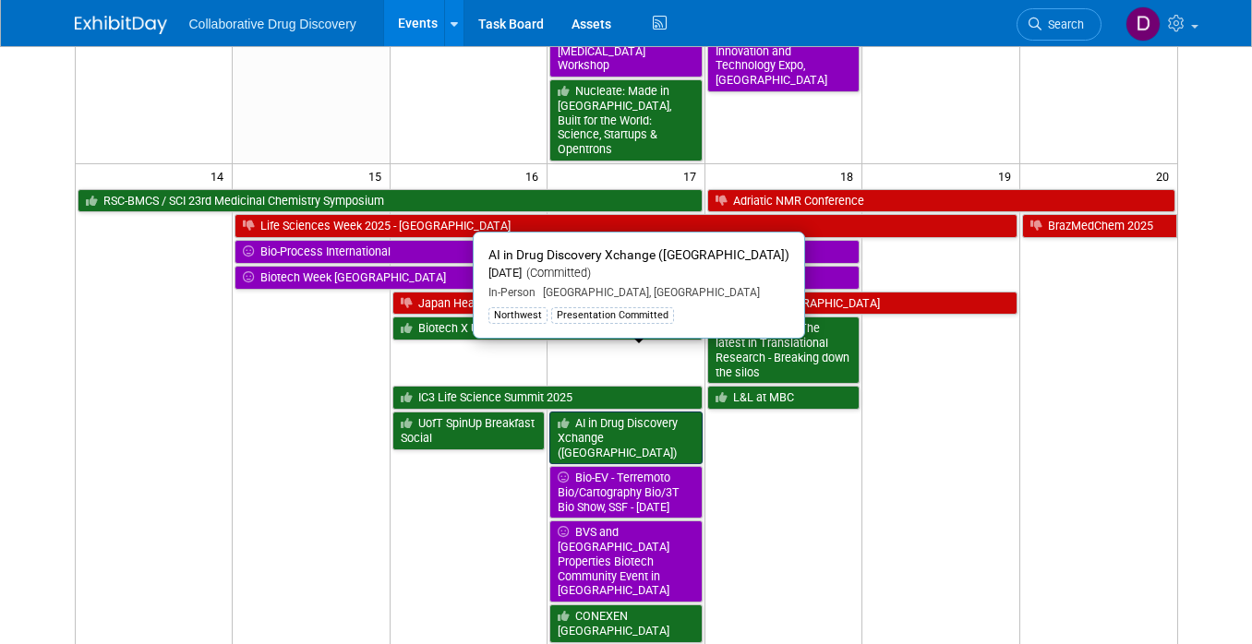
click at [652, 412] on link "AI in Drug Discovery Xchange ([GEOGRAPHIC_DATA])" at bounding box center [625, 438] width 152 height 53
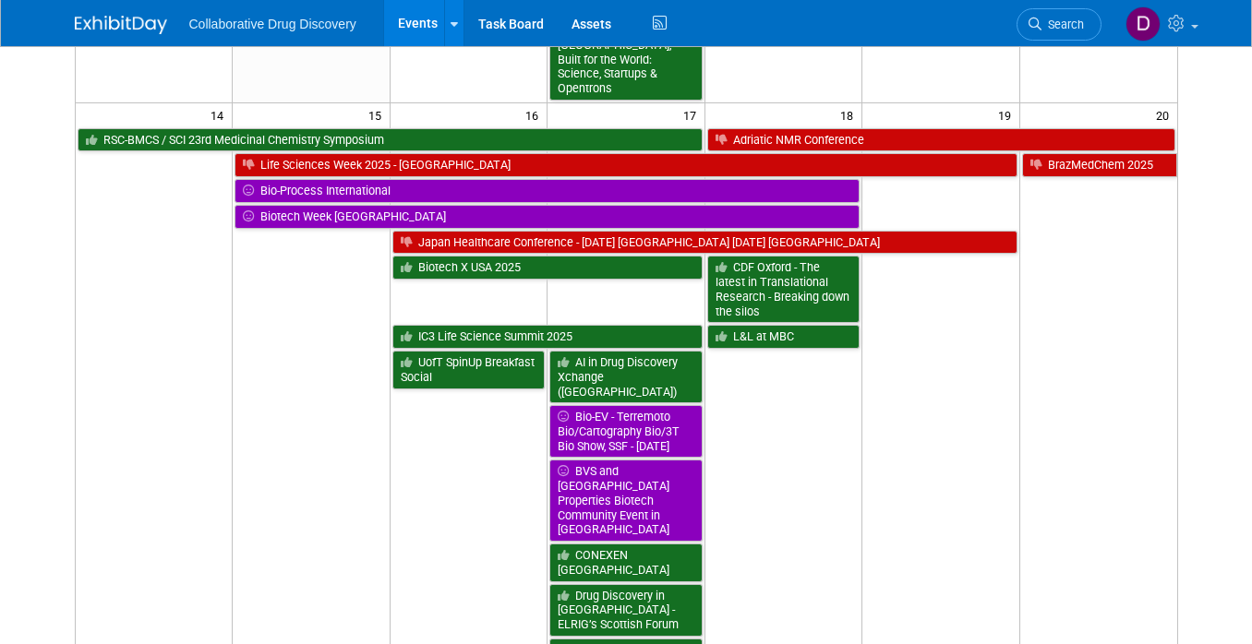
scroll to position [899, 0]
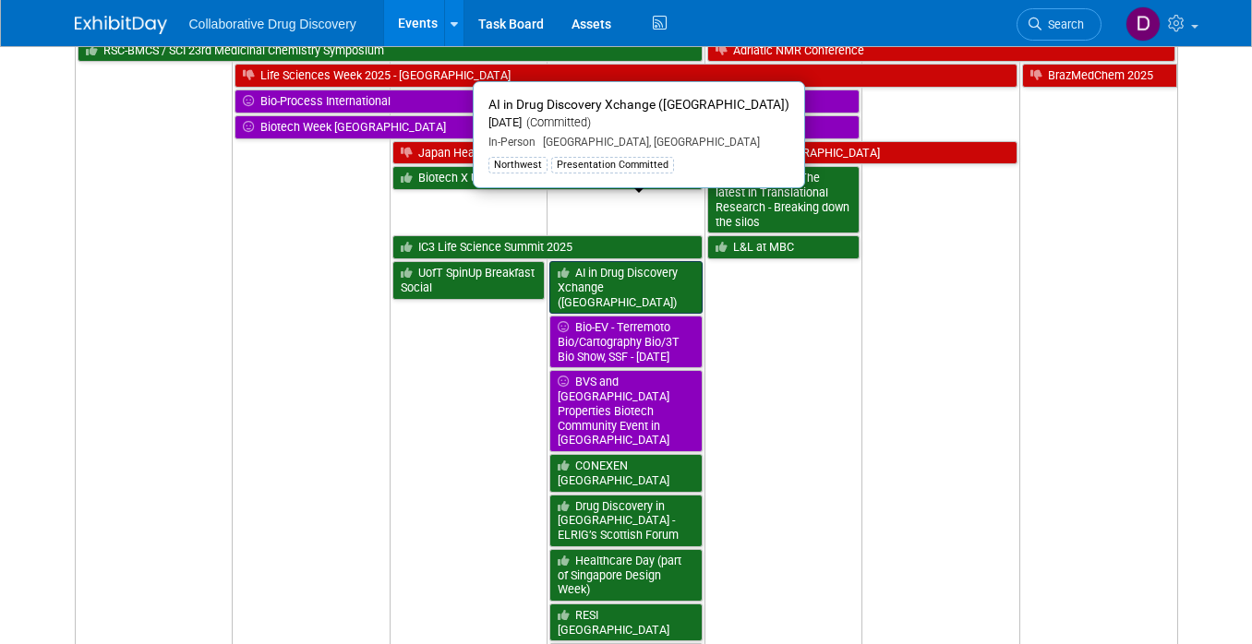
click at [595, 261] on link "AI in Drug Discovery Xchange ([GEOGRAPHIC_DATA])" at bounding box center [625, 287] width 152 height 53
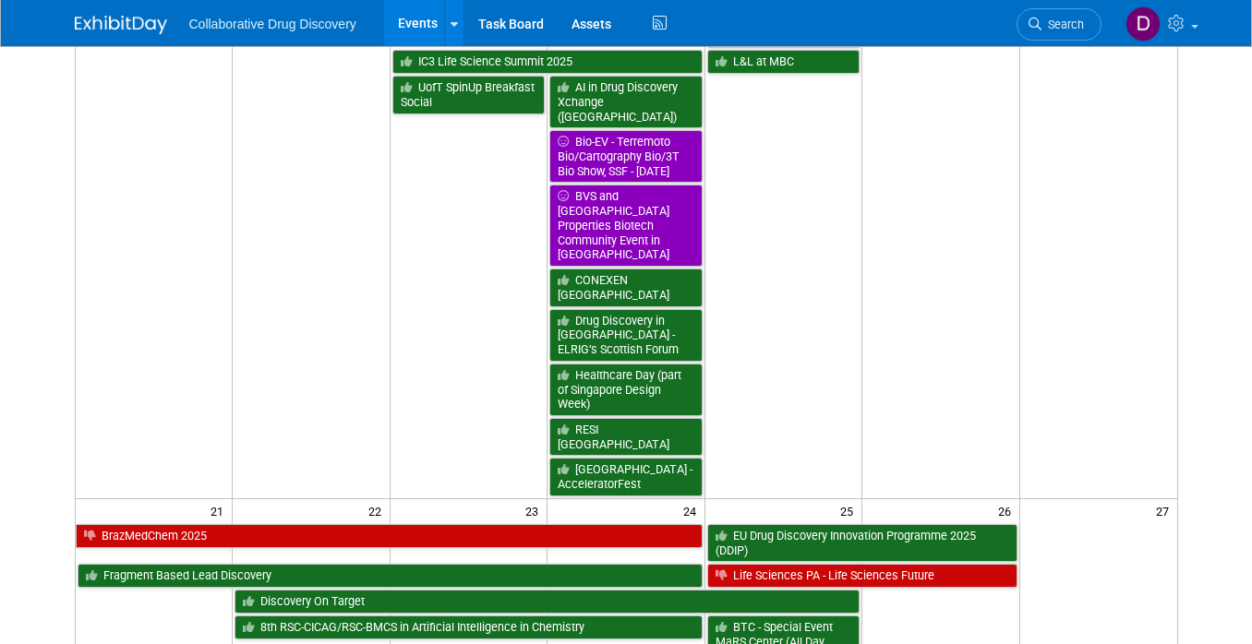
scroll to position [0, 0]
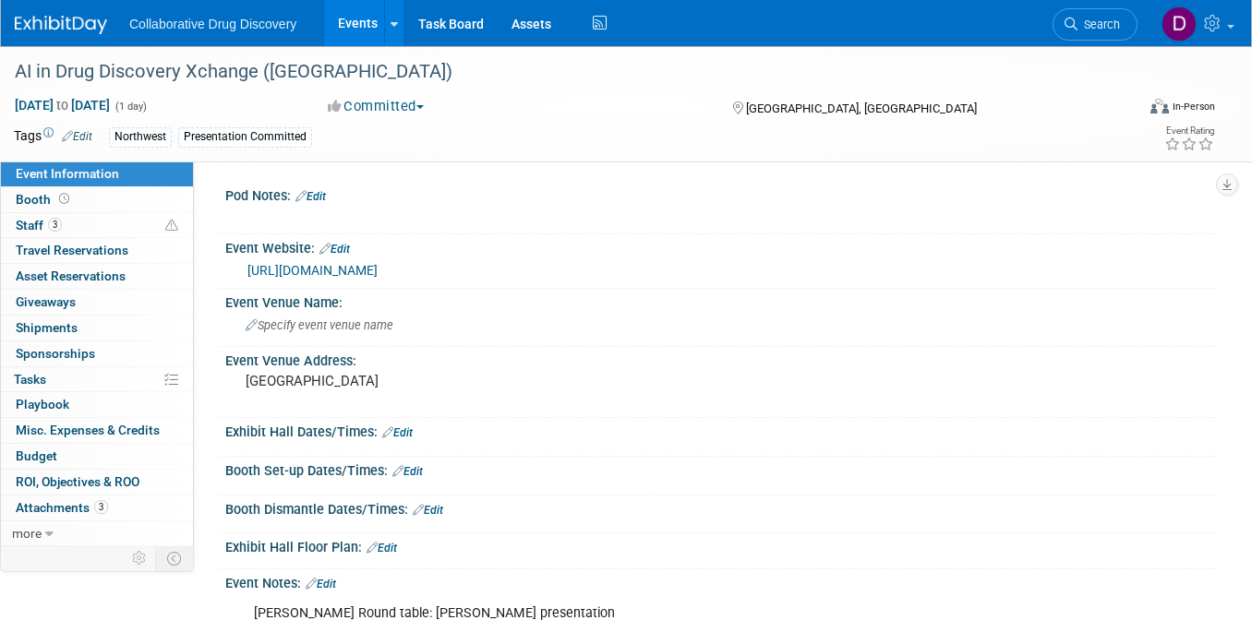
scroll to position [282, 0]
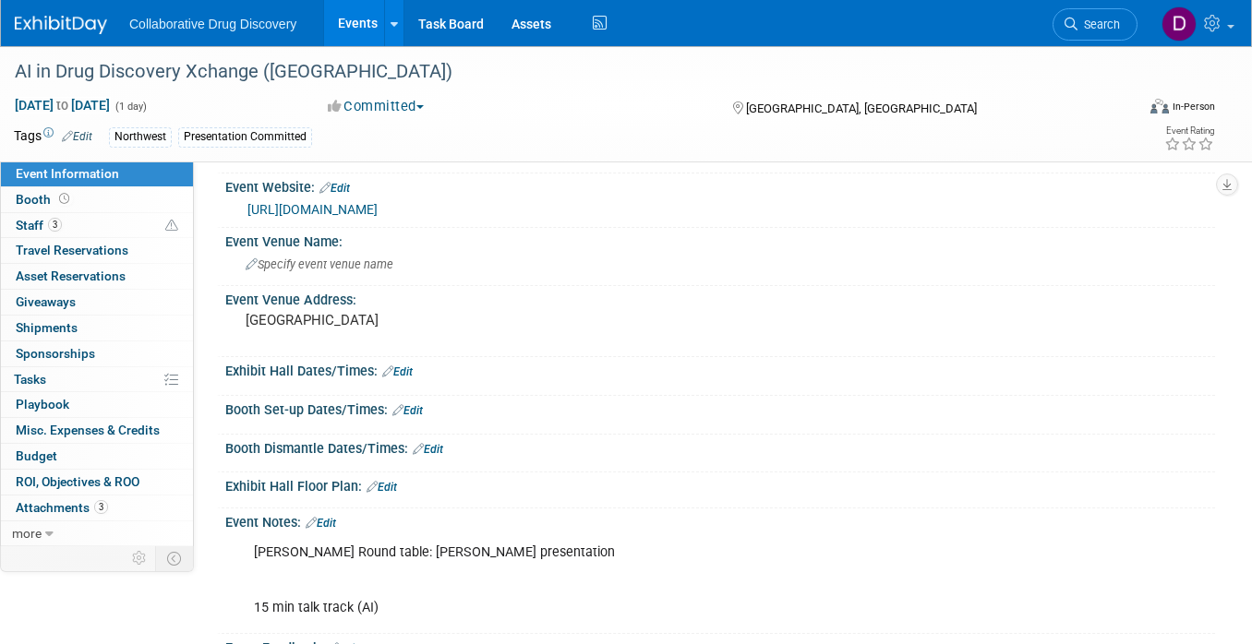
scroll to position [282, 0]
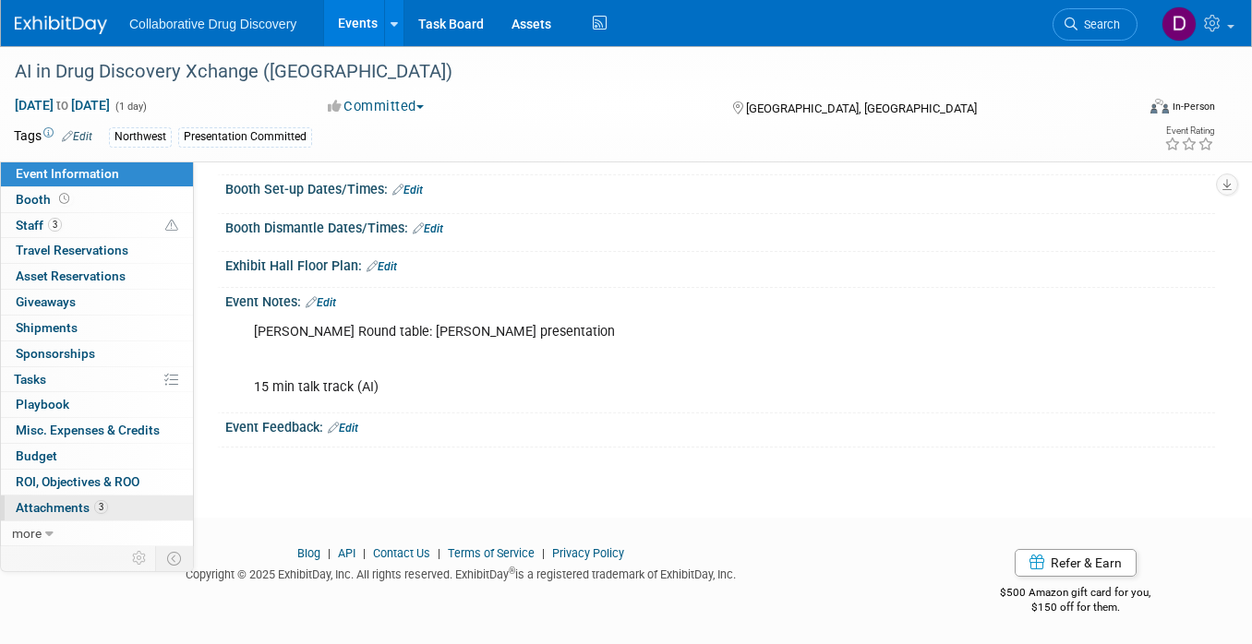
click at [133, 507] on link "3 Attachments 3" at bounding box center [97, 508] width 192 height 25
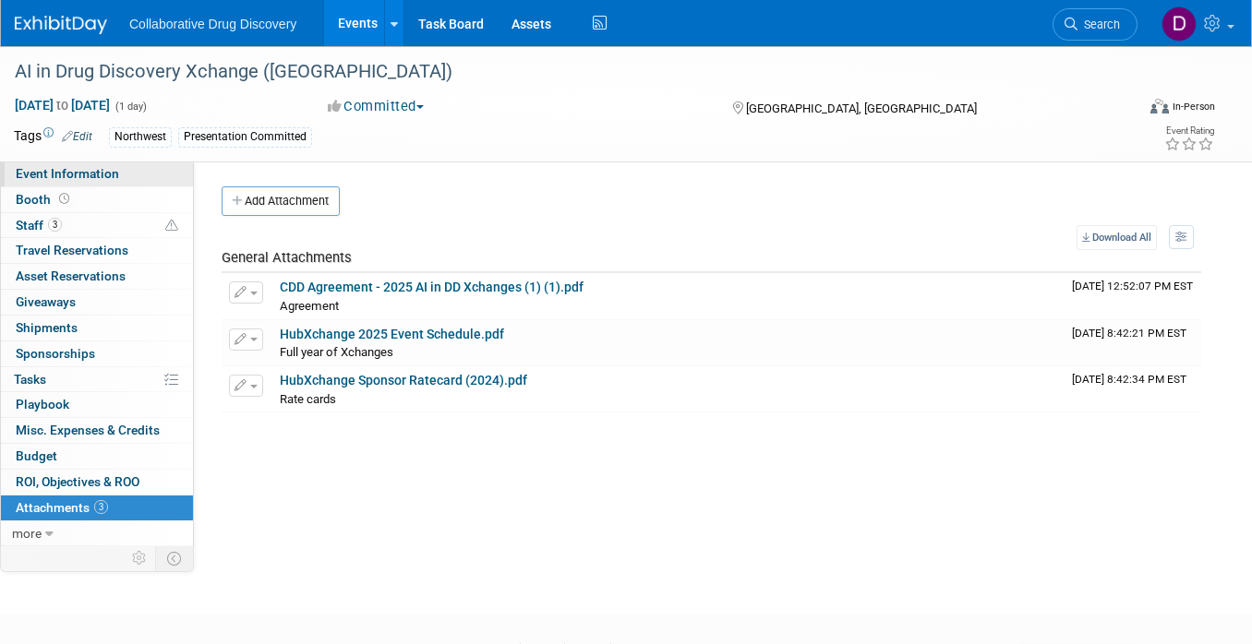
click at [44, 170] on span "Event Information" at bounding box center [67, 173] width 103 height 15
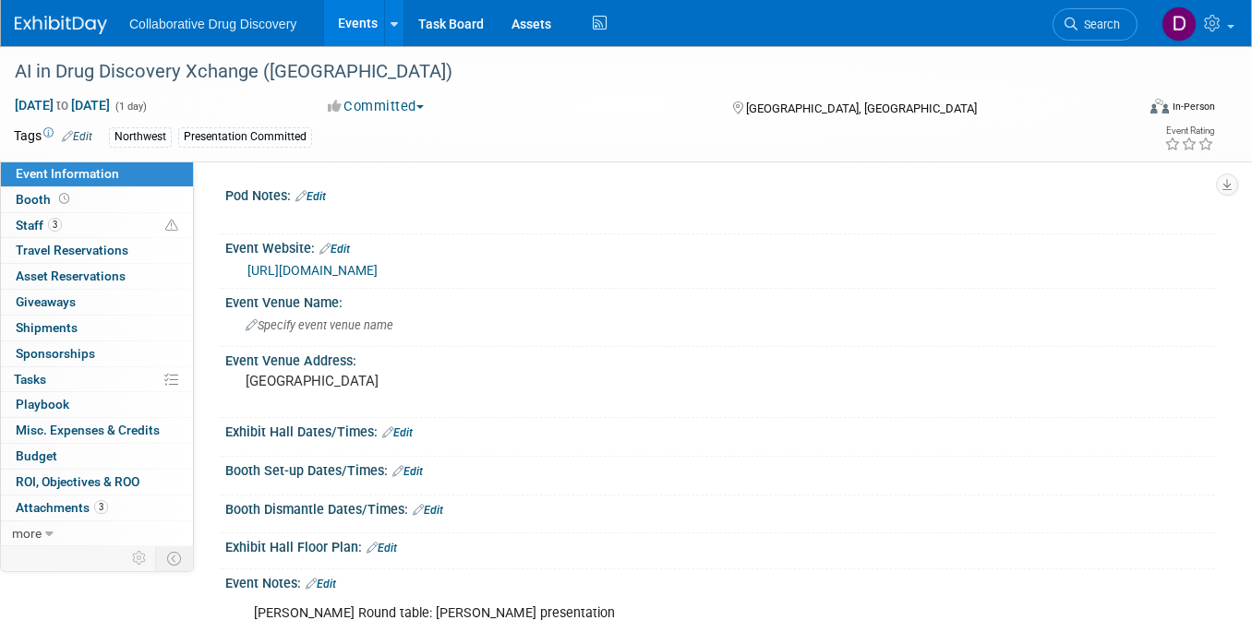
scroll to position [282, 0]
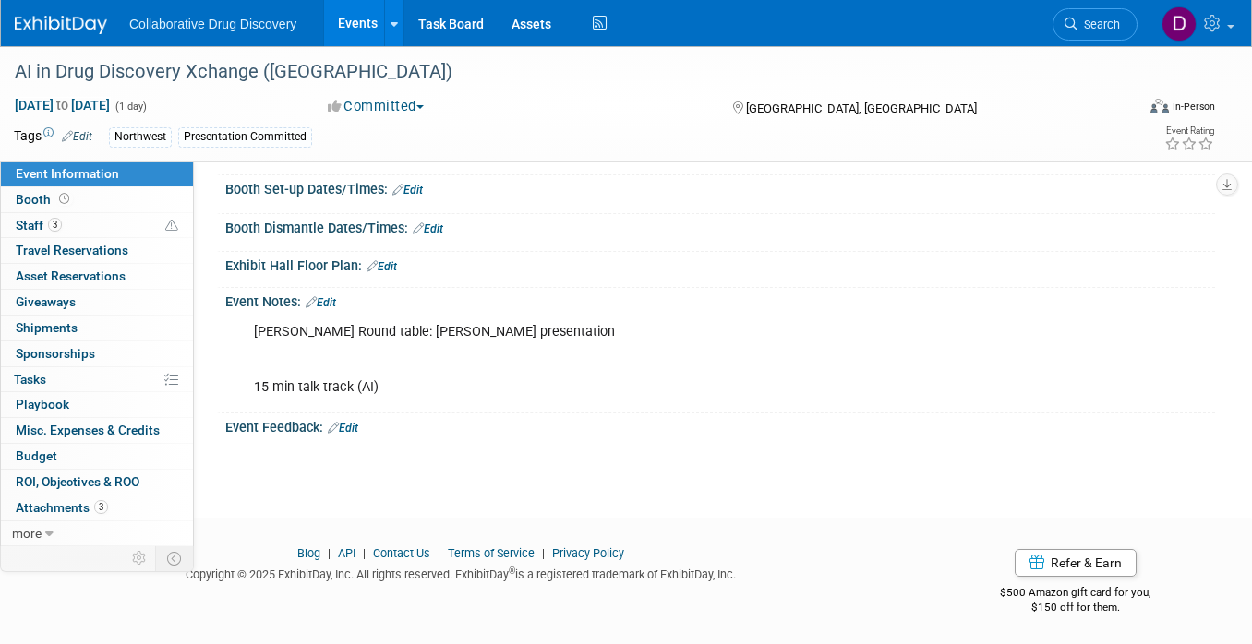
click at [339, 379] on div "Salima Round table: James presentation 15 min talk track (AI)" at bounding box center [631, 360] width 781 height 92
click at [78, 167] on span "Event Information" at bounding box center [67, 173] width 103 height 15
